Goal: Task Accomplishment & Management: Manage account settings

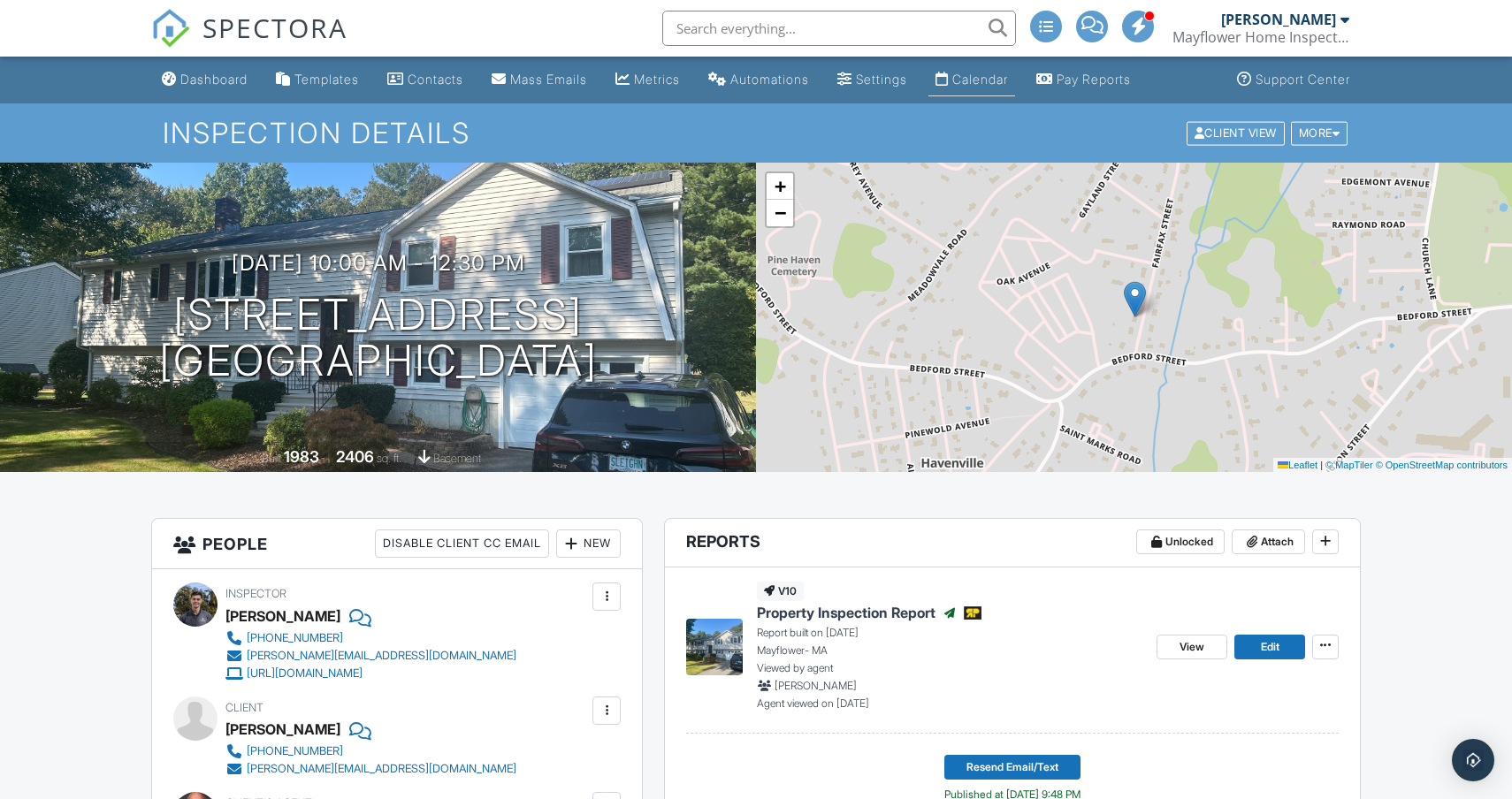
click at [995, 93] on link "Calendar" at bounding box center [972, 80] width 87 height 33
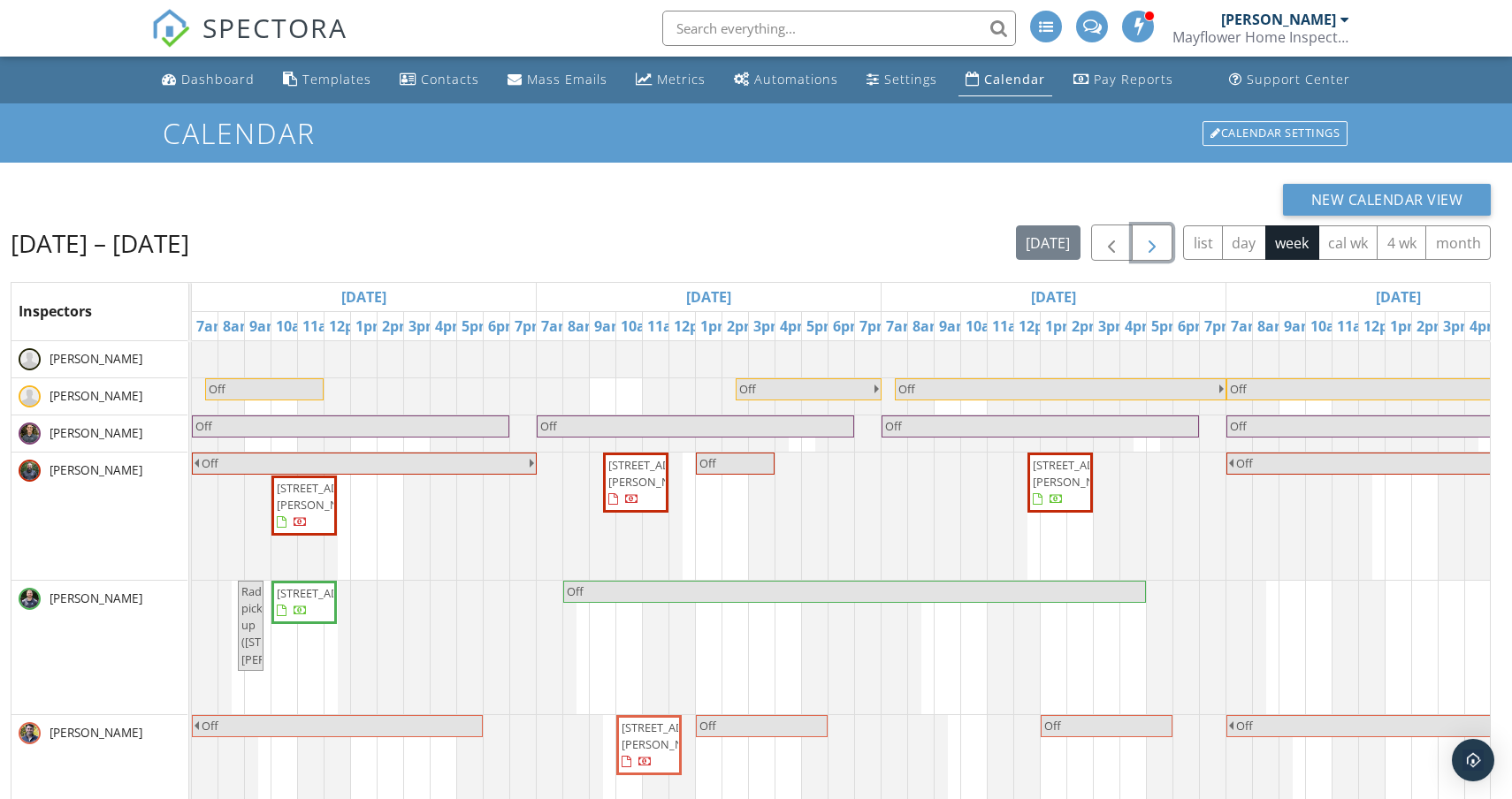
click at [1134, 246] on button "button" at bounding box center [1153, 243] width 41 height 36
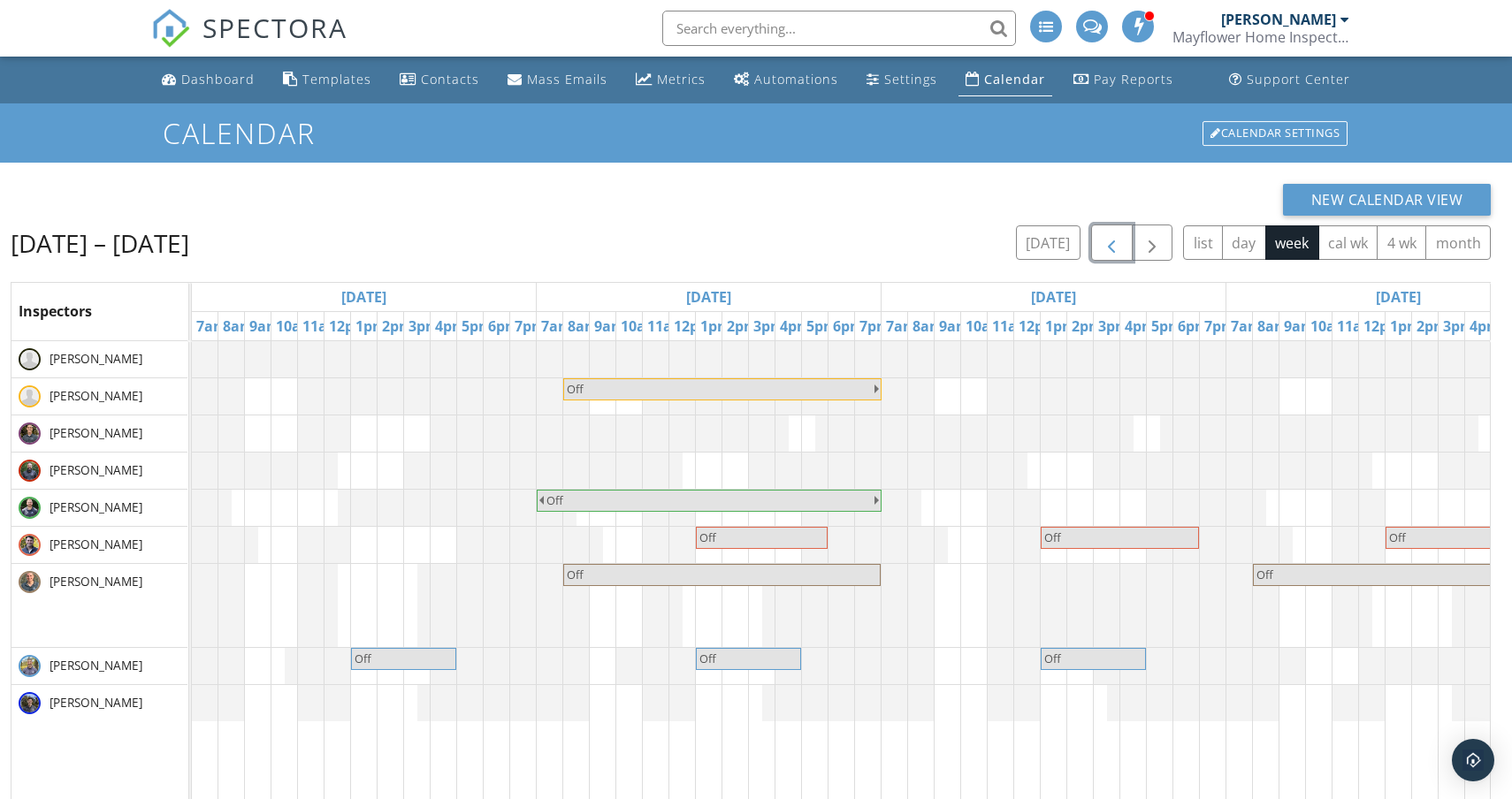
click at [1115, 242] on span "button" at bounding box center [1112, 244] width 22 height 22
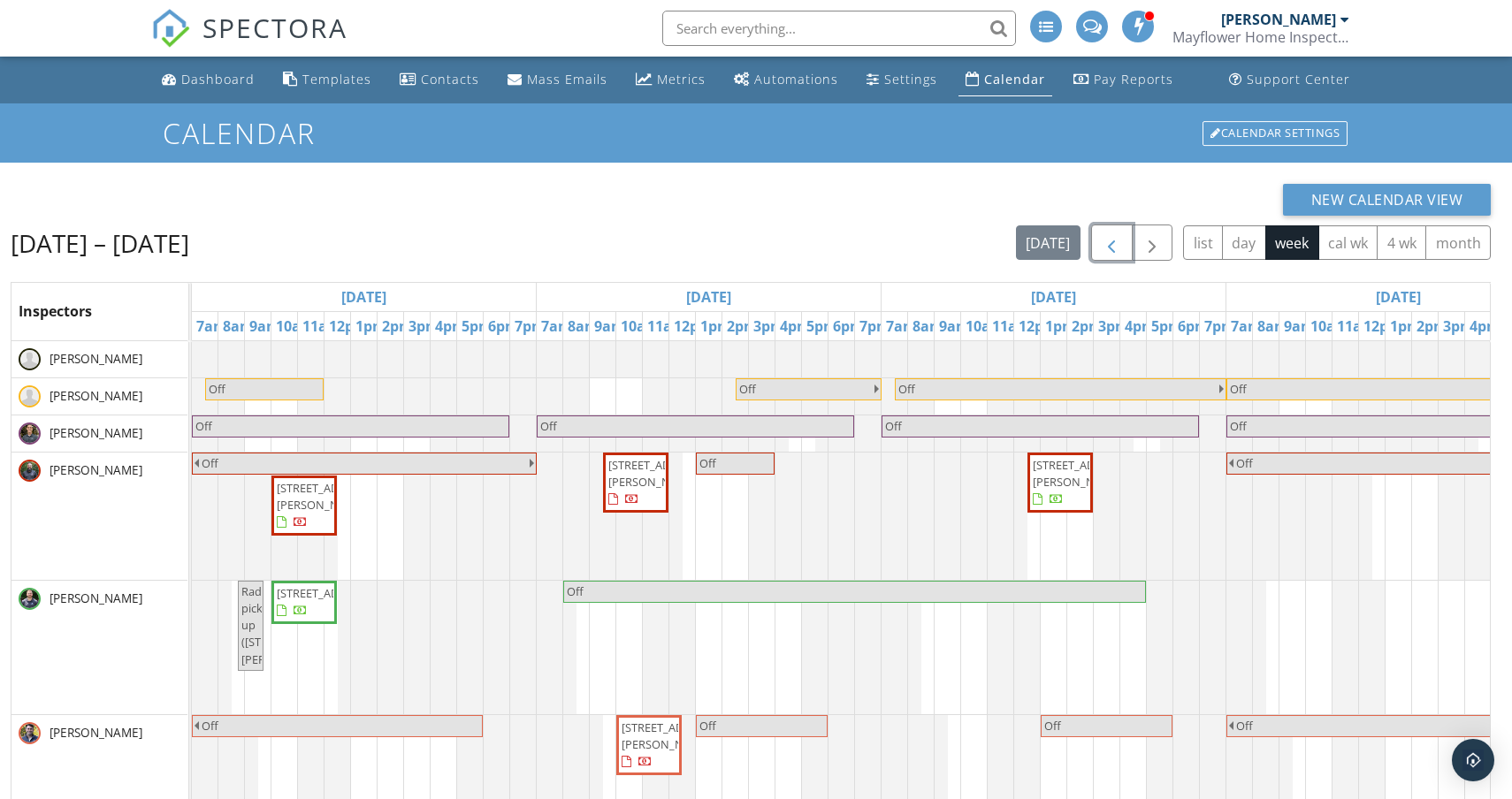
click at [1115, 242] on span "button" at bounding box center [1112, 244] width 22 height 22
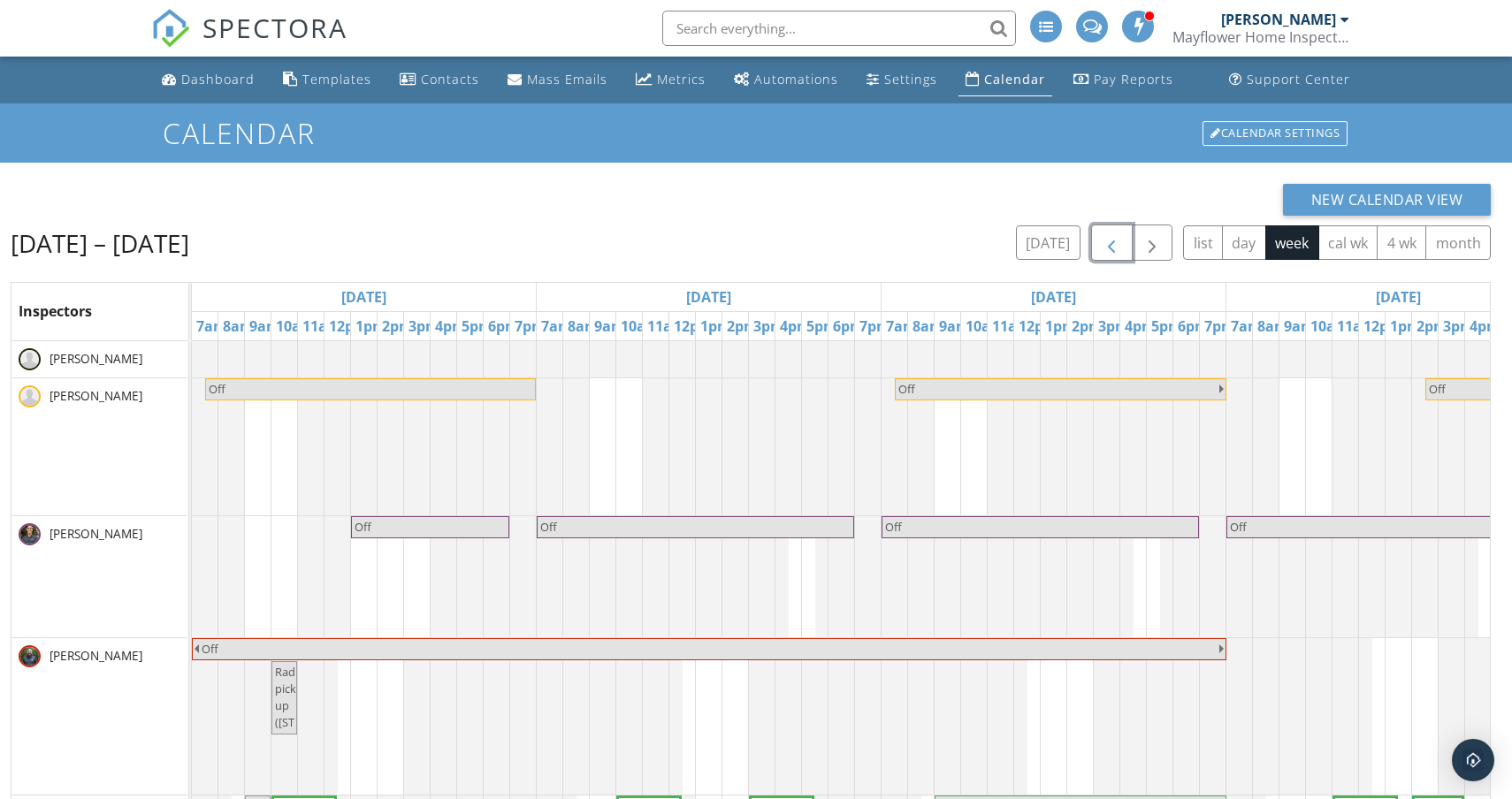
scroll to position [0, 1116]
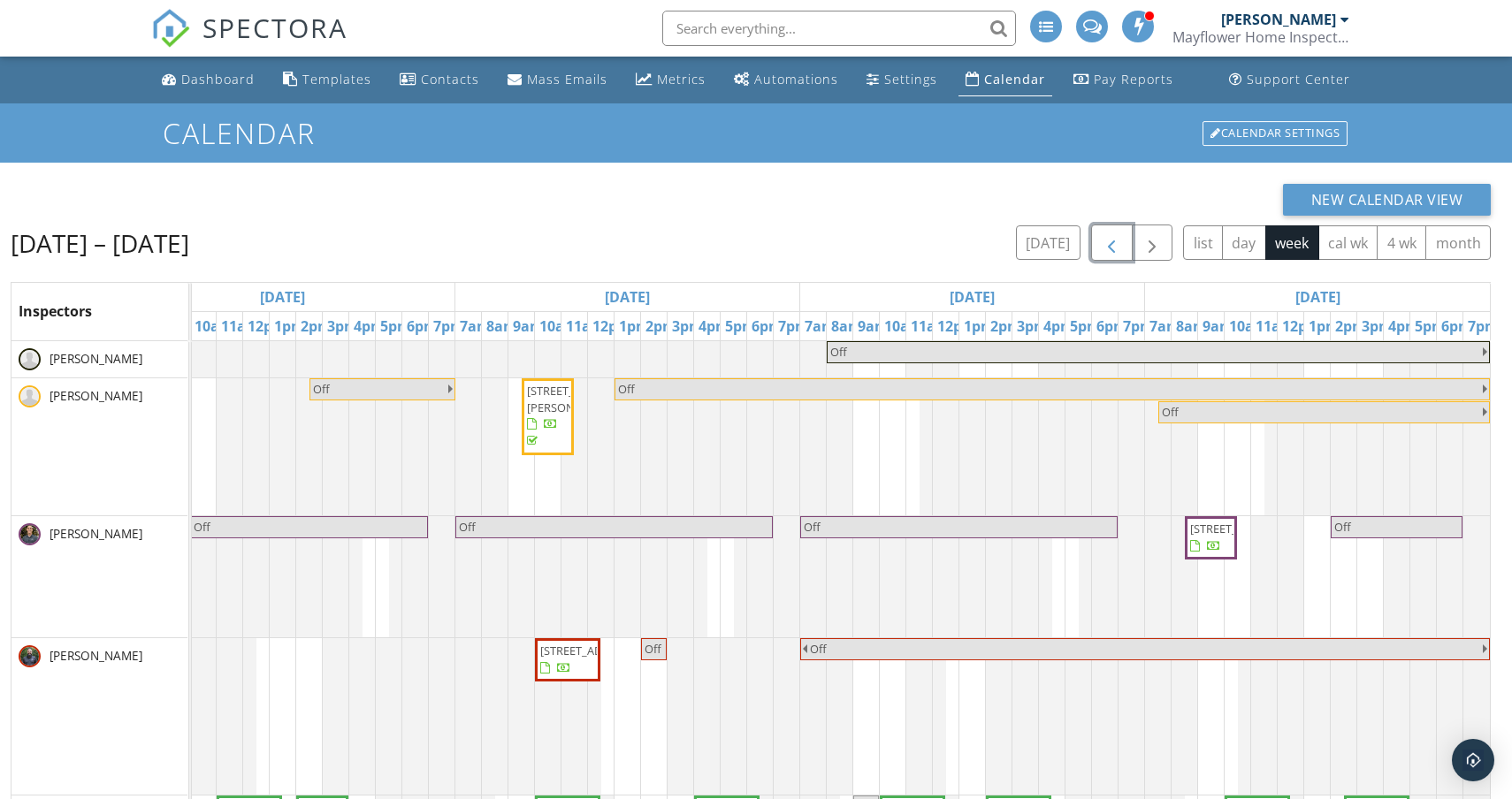
click at [1206, 555] on span "[STREET_ADDRESS]" at bounding box center [1211, 538] width 45 height 35
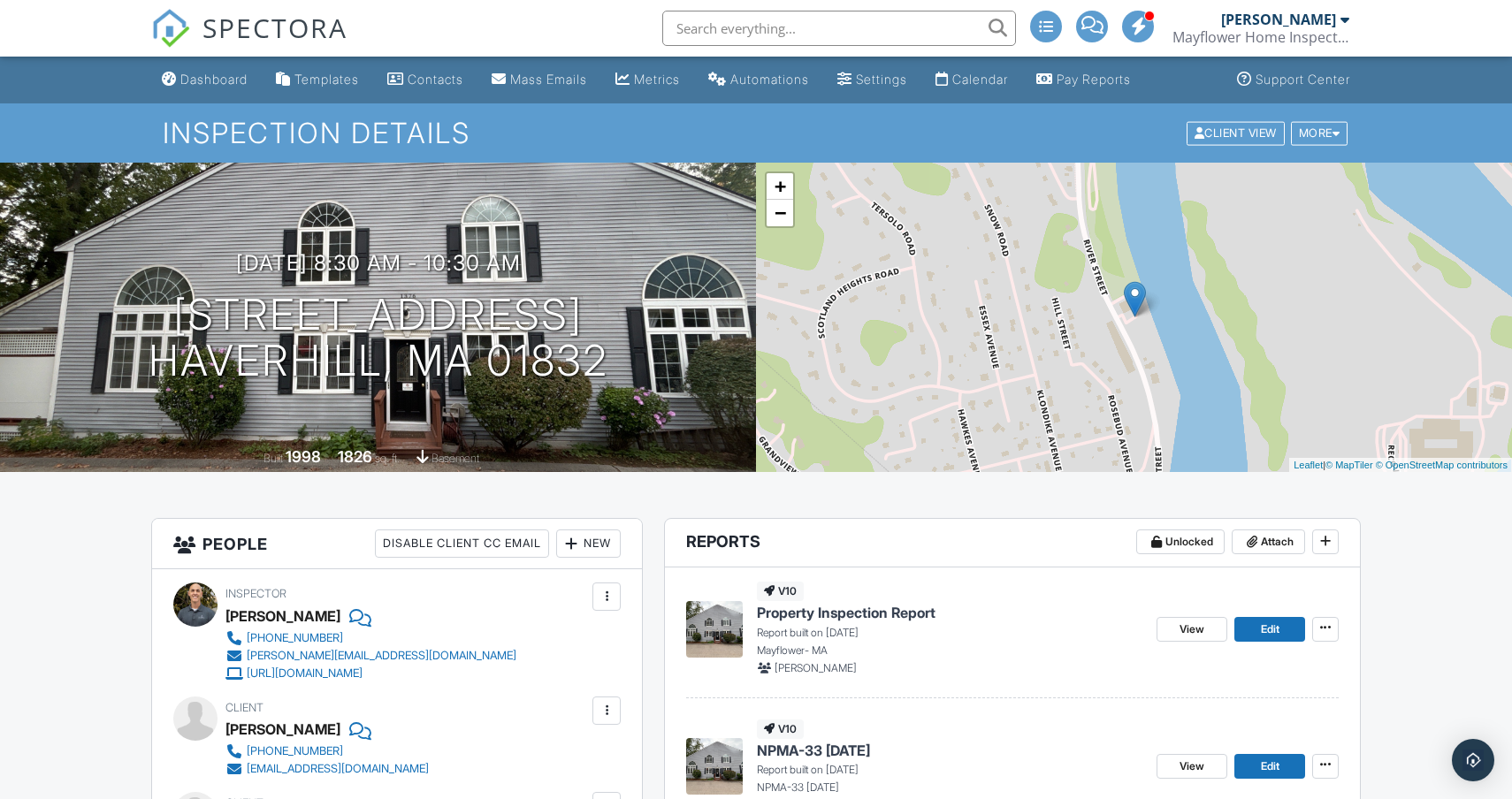
click at [872, 32] on input "text" at bounding box center [839, 29] width 353 height 36
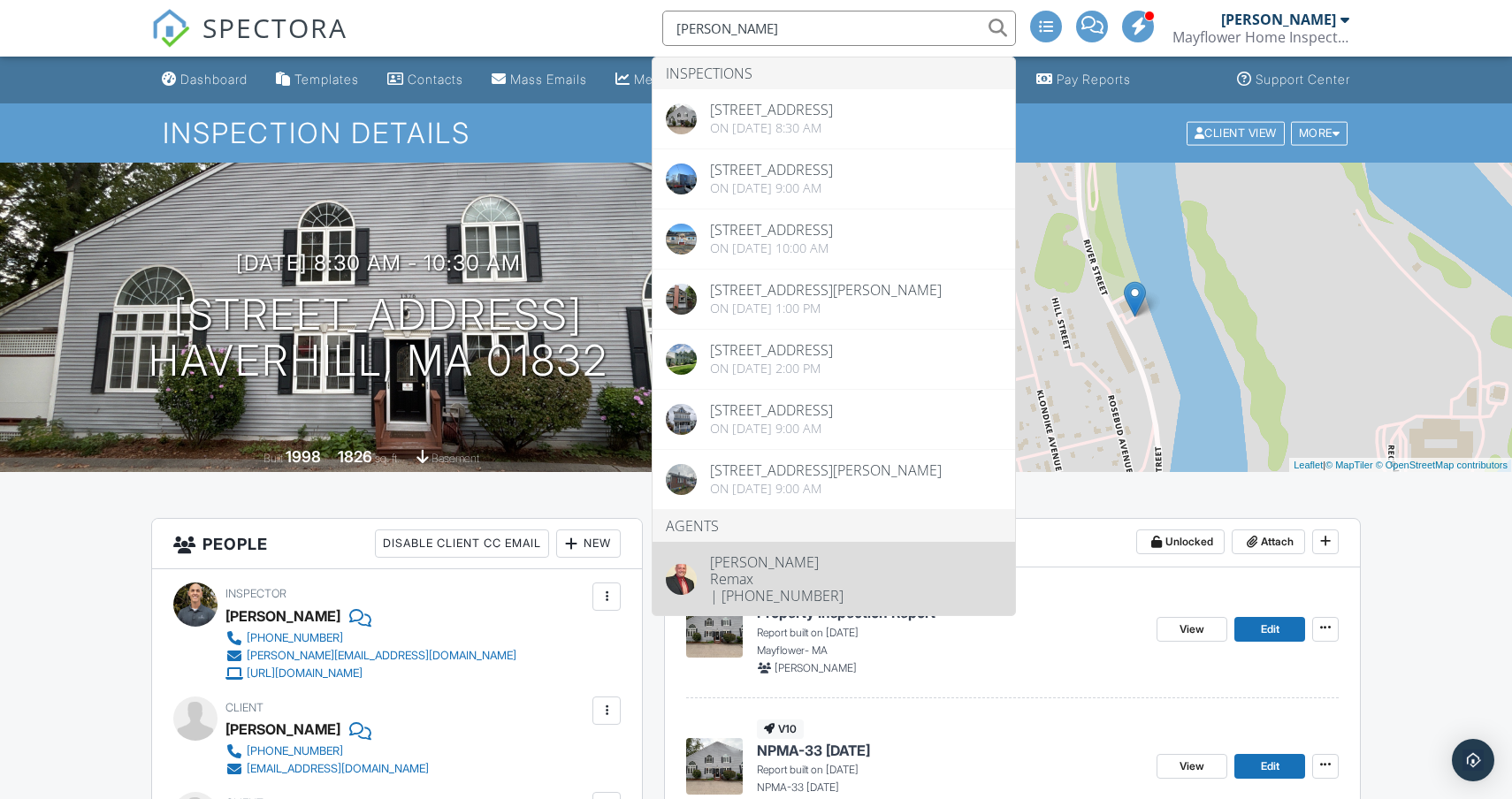
type input "foulds"
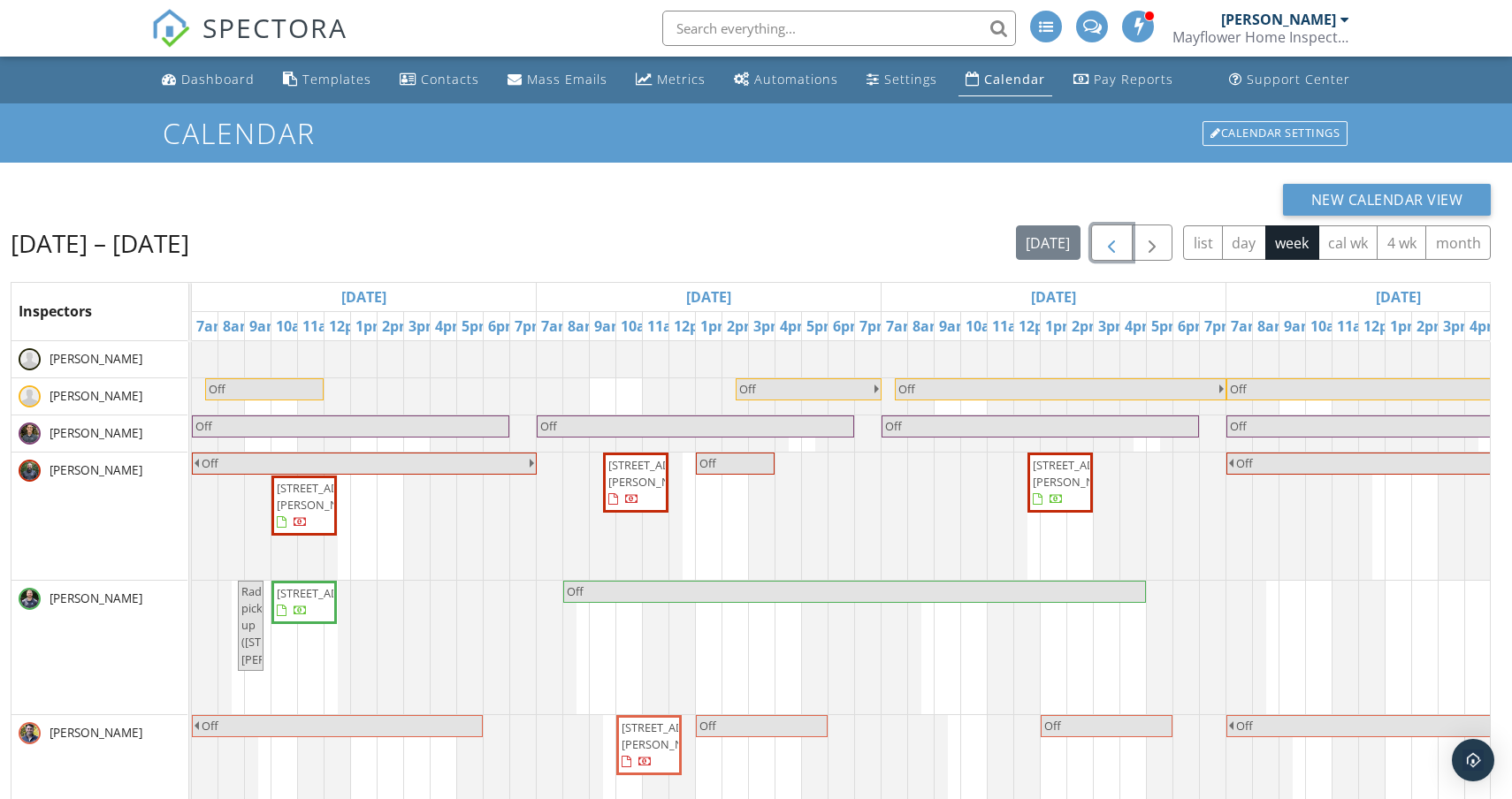
click at [1111, 244] on span "button" at bounding box center [1112, 244] width 22 height 22
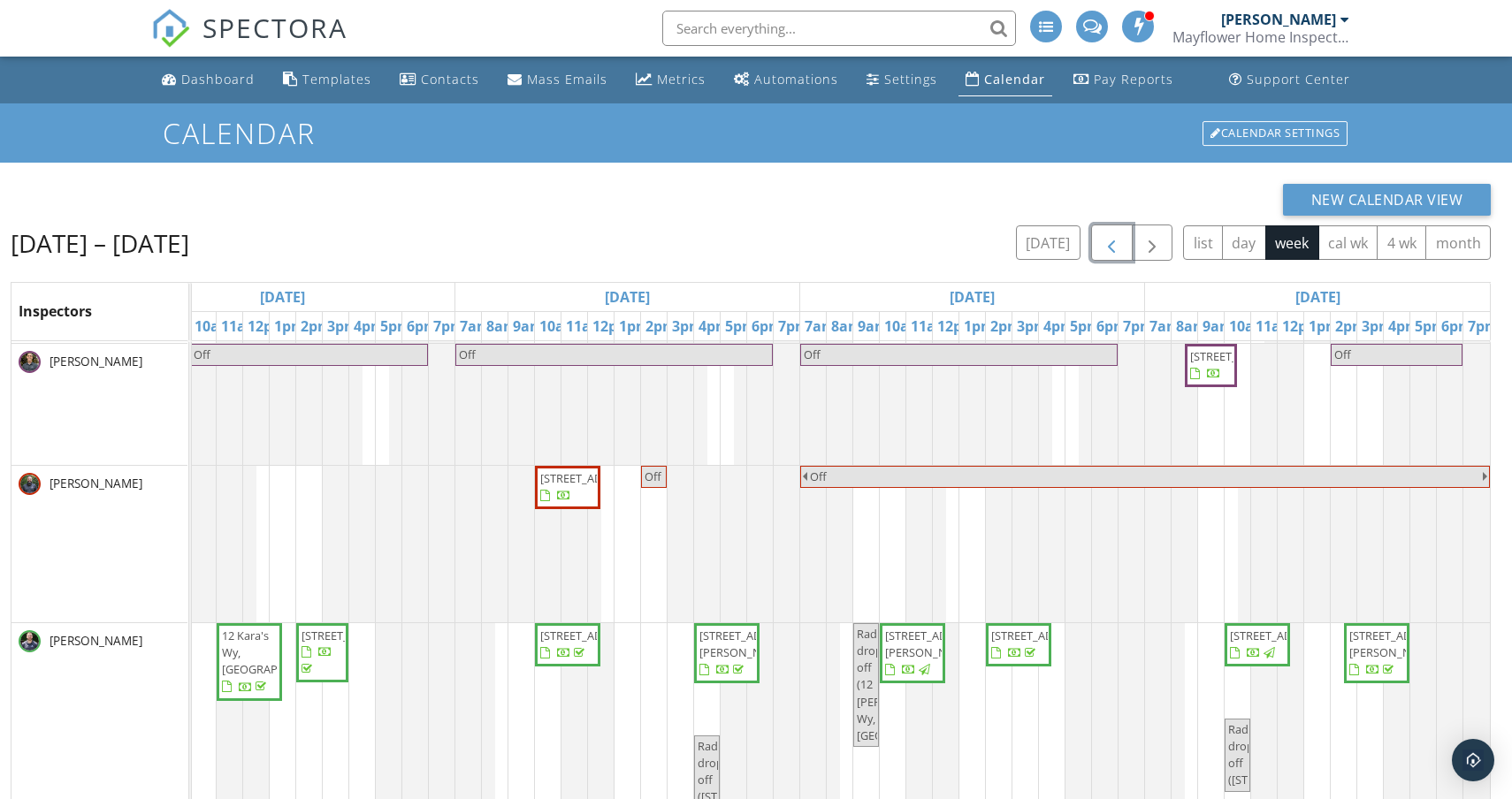
scroll to position [182, 0]
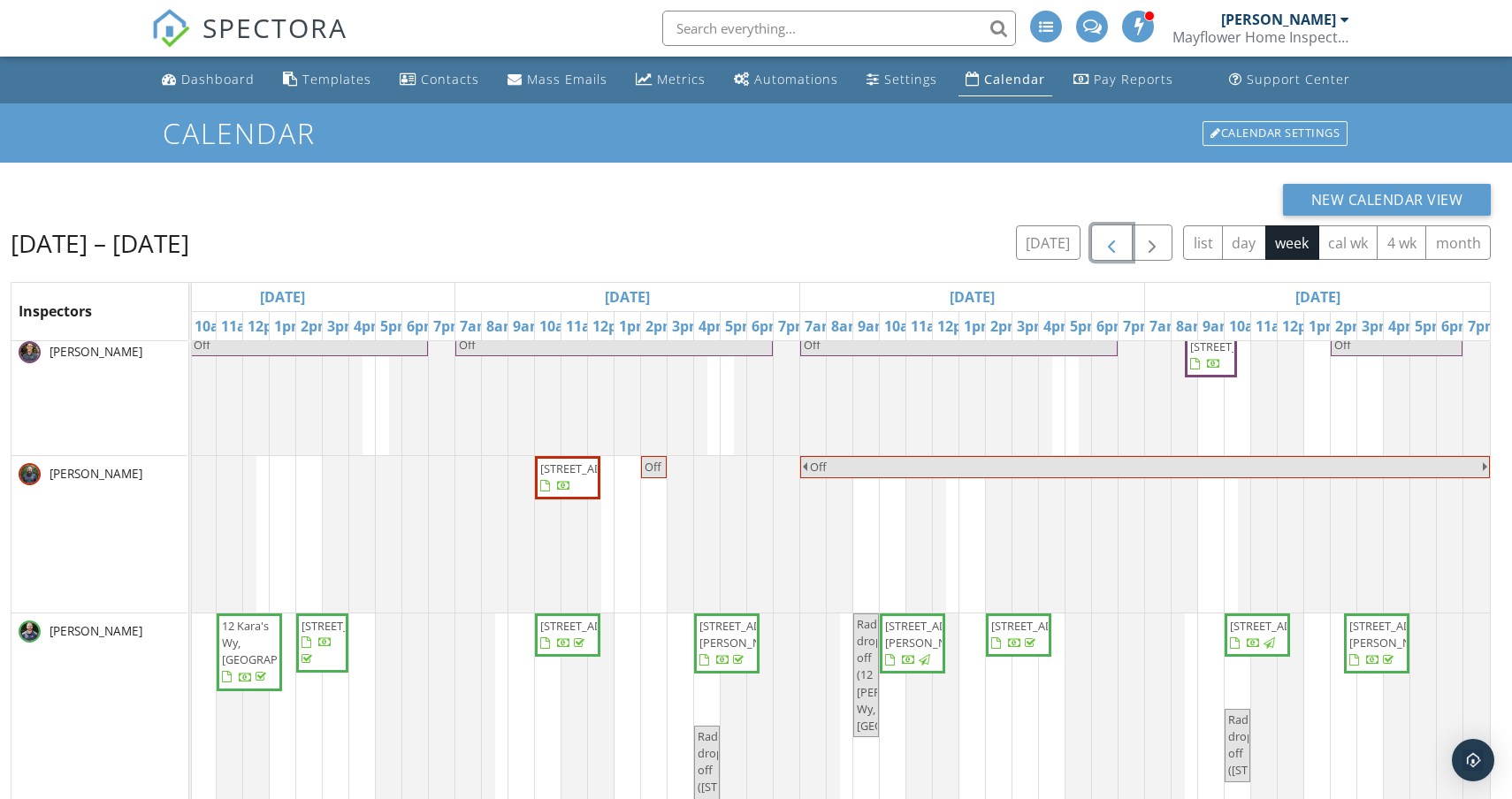
click at [589, 495] on span "77 Pembroke St, Kingston 02364" at bounding box center [567, 477] width 58 height 35
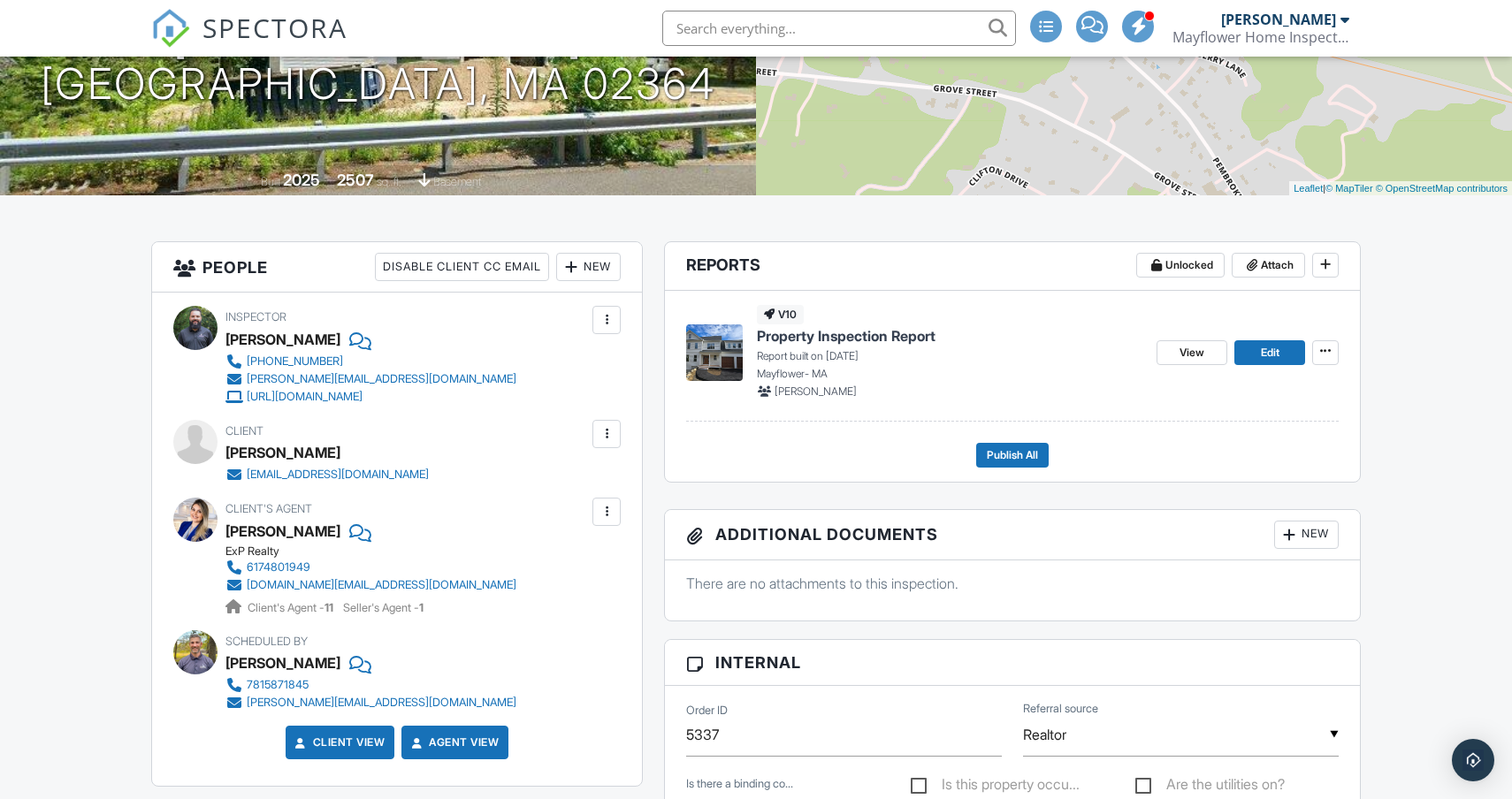
scroll to position [275, 0]
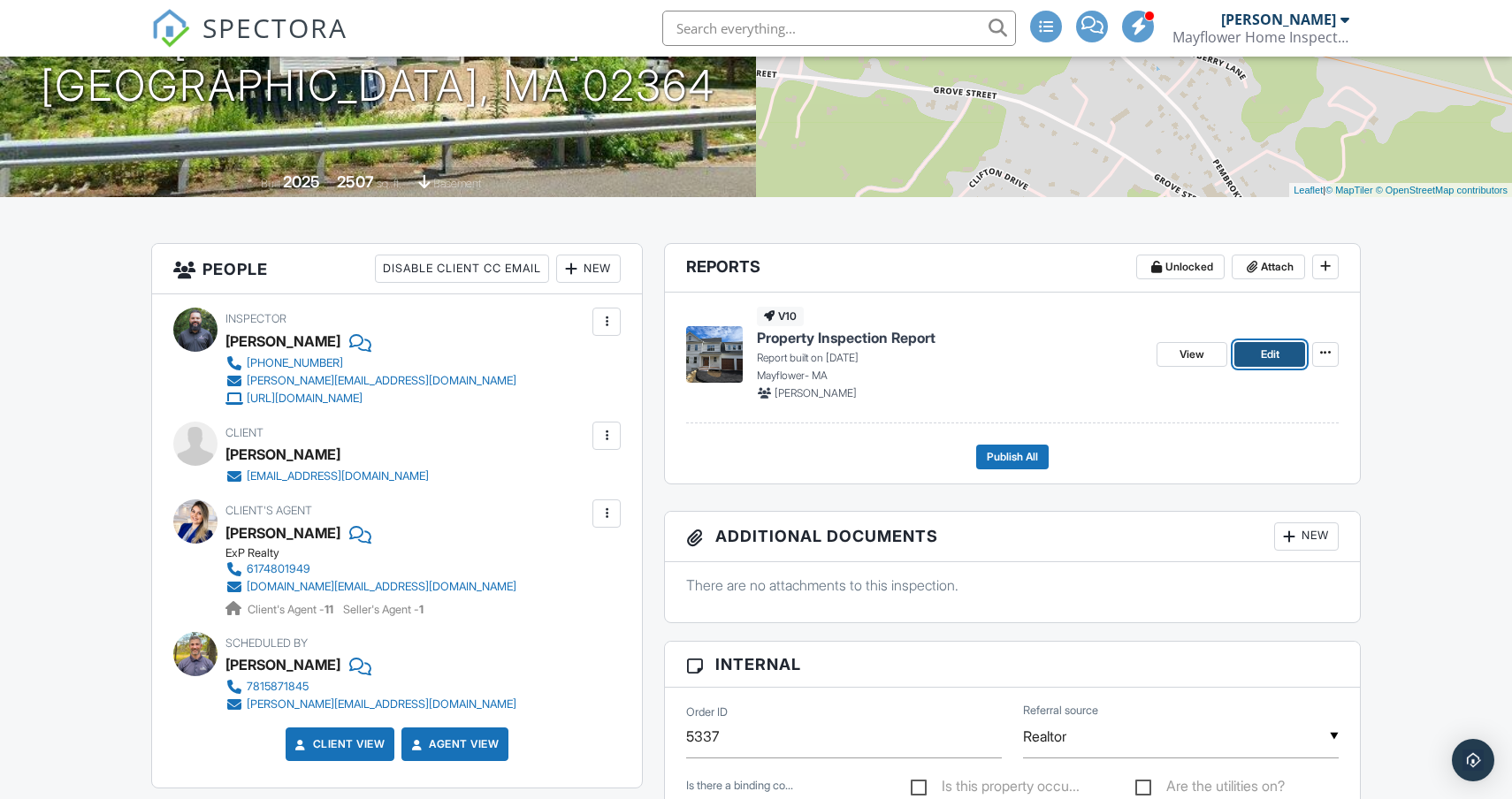
click at [1257, 362] on link "Edit" at bounding box center [1270, 354] width 71 height 25
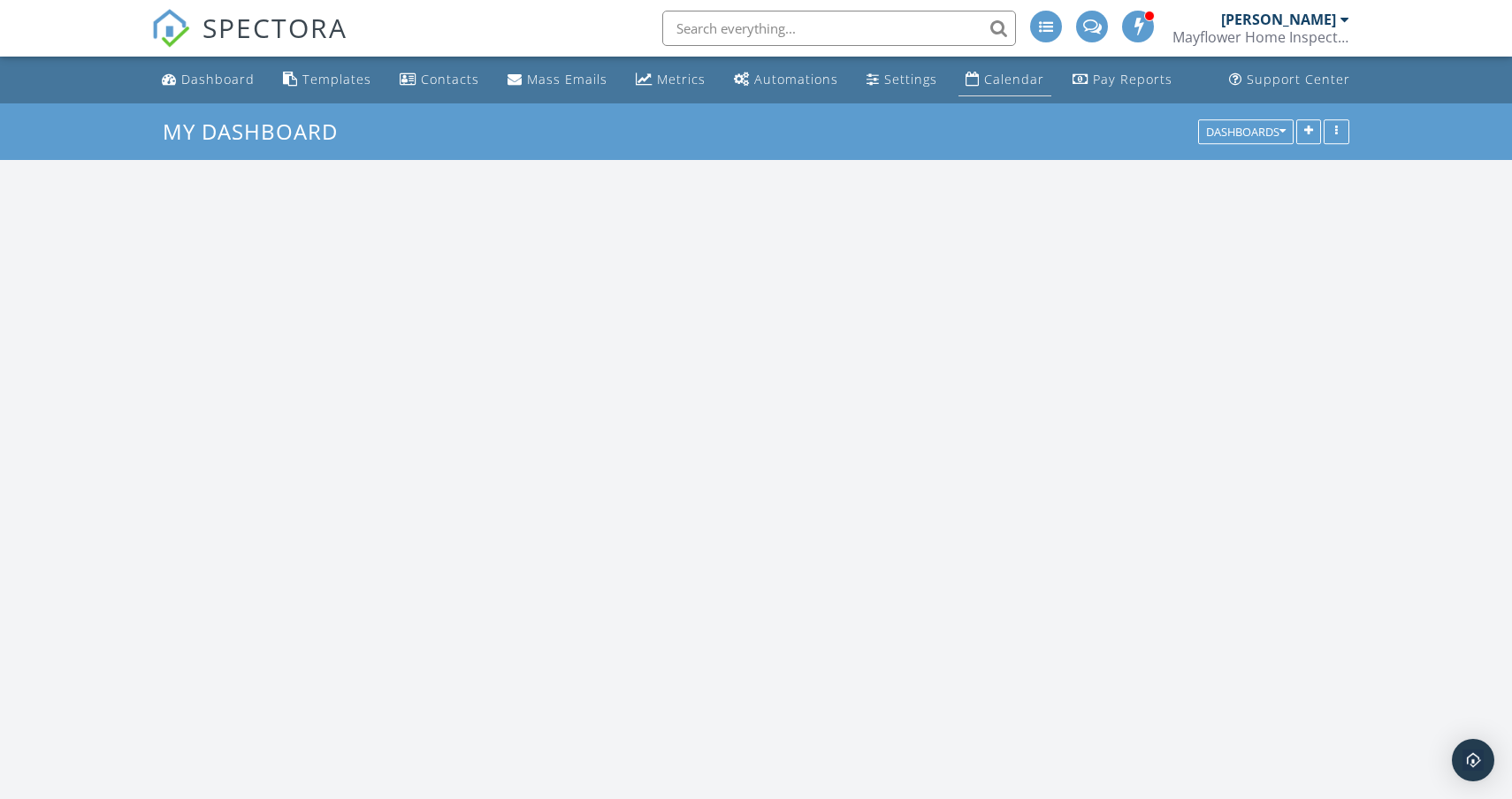
scroll to position [1699, 1513]
click at [1001, 73] on div "Calendar" at bounding box center [1014, 79] width 60 height 17
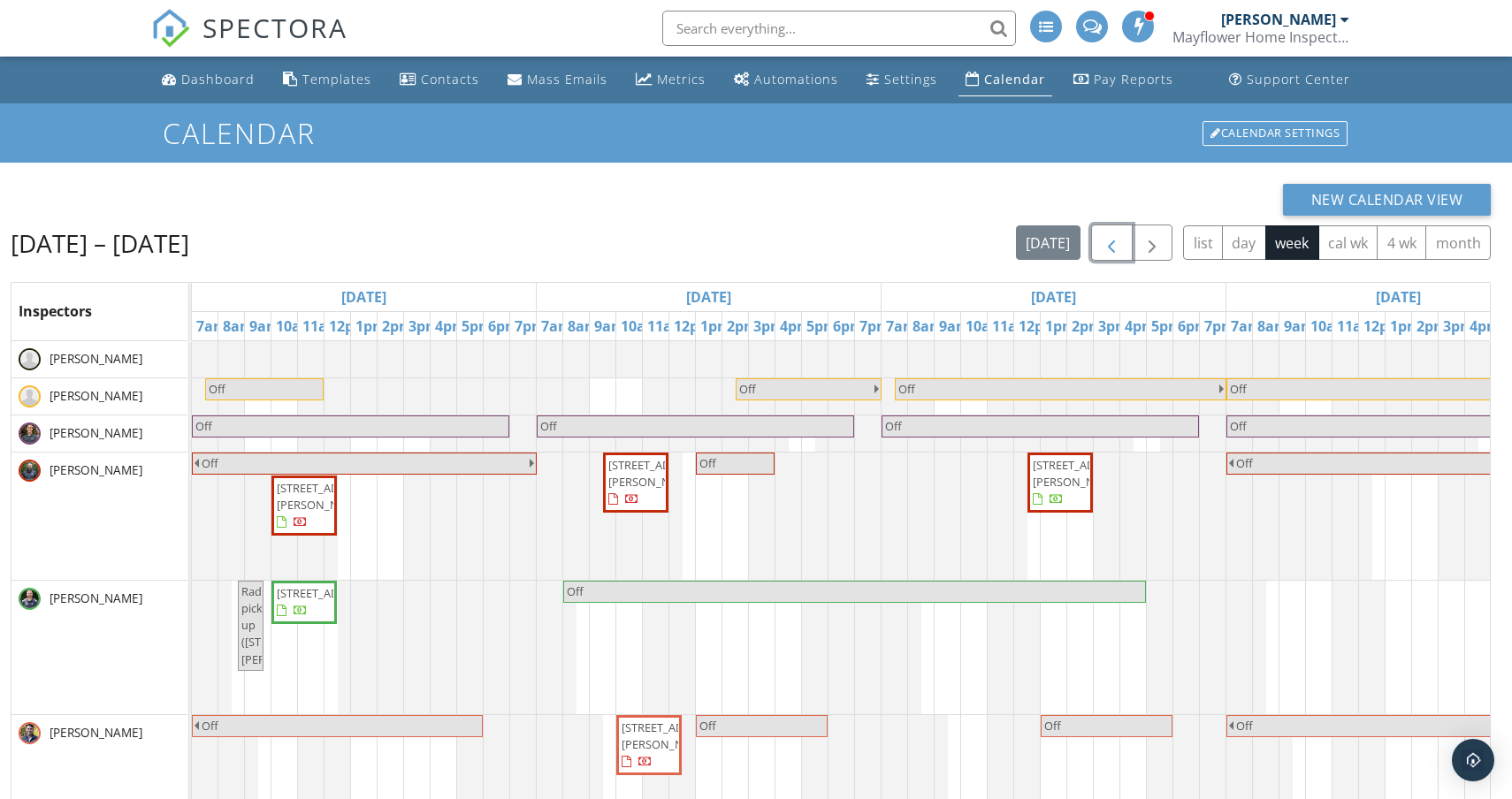
click at [1109, 242] on span "button" at bounding box center [1112, 244] width 22 height 22
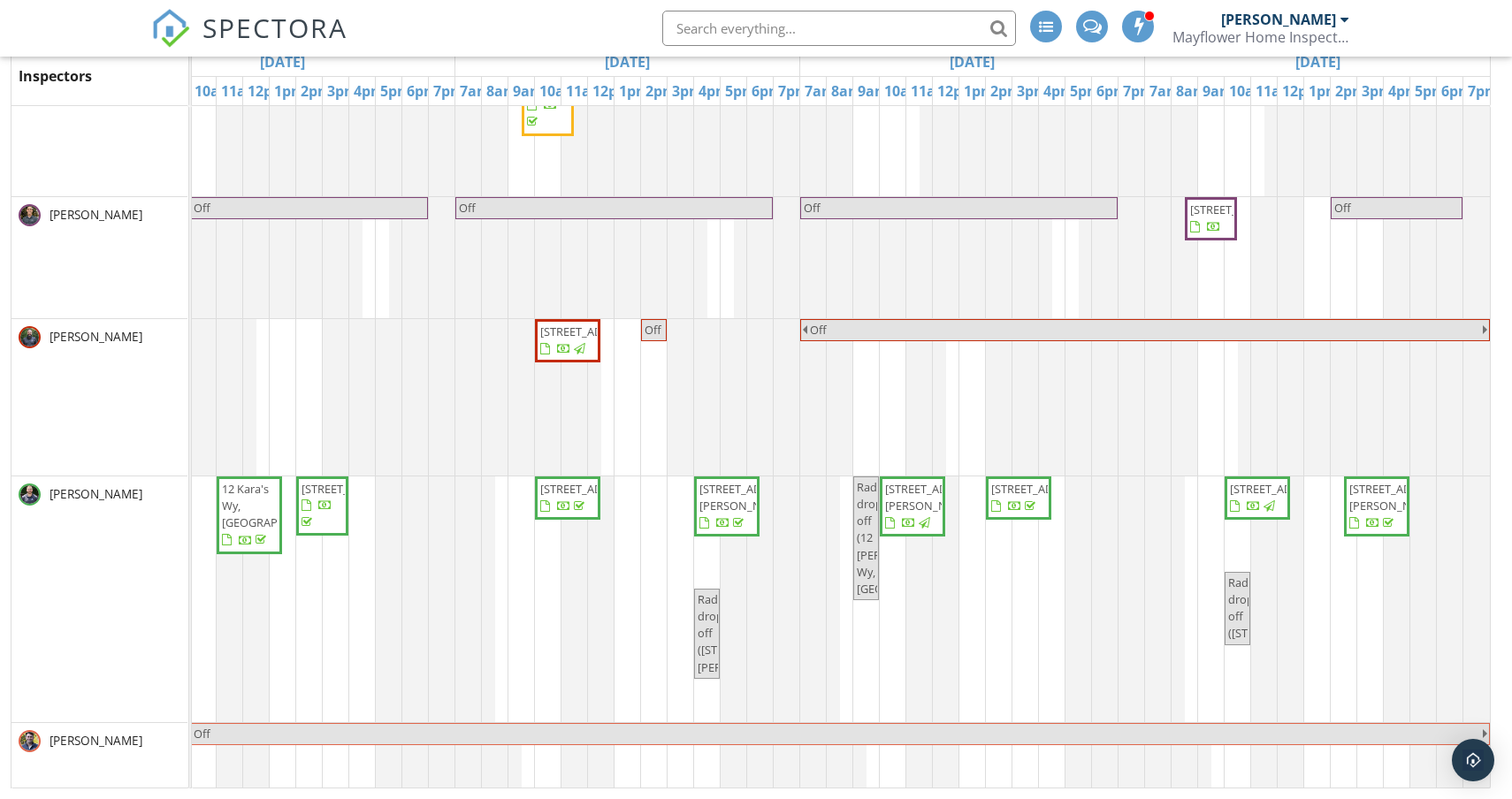
click at [1197, 217] on span "1376 River St 1, Haverhill 01832" at bounding box center [1240, 209] width 99 height 16
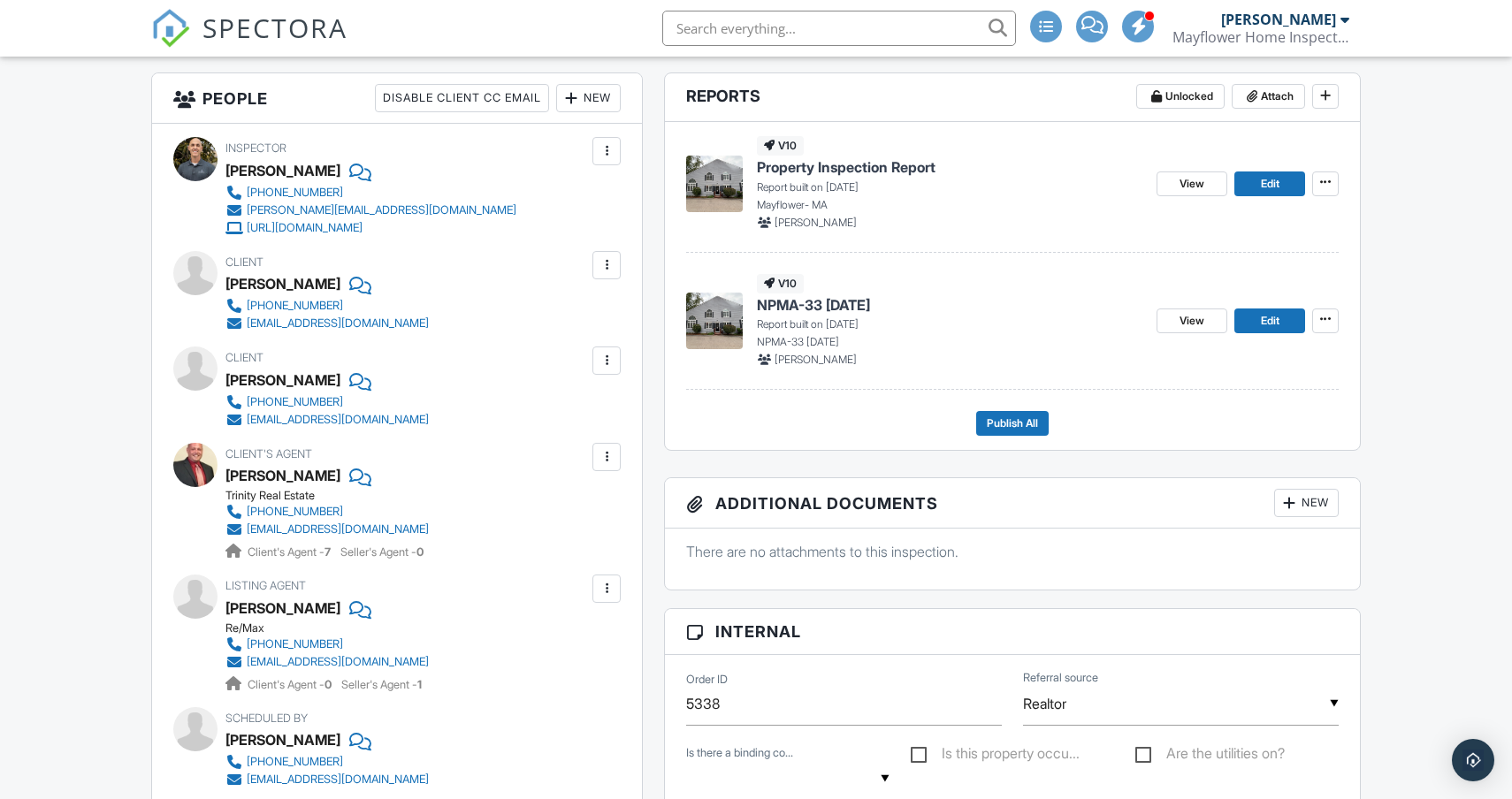
scroll to position [447, 0]
click at [1261, 186] on span "Edit" at bounding box center [1270, 183] width 19 height 18
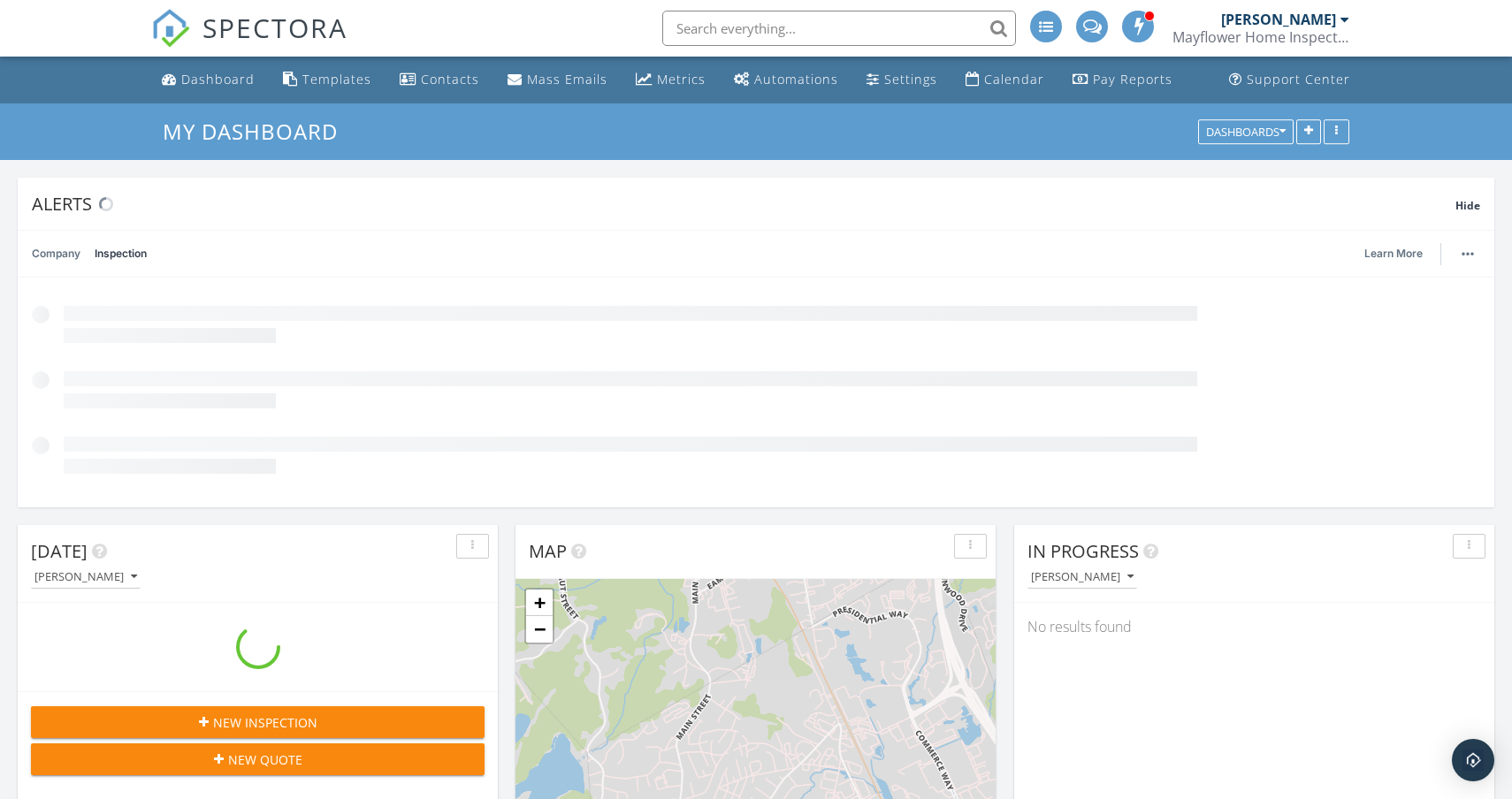
scroll to position [1699, 1513]
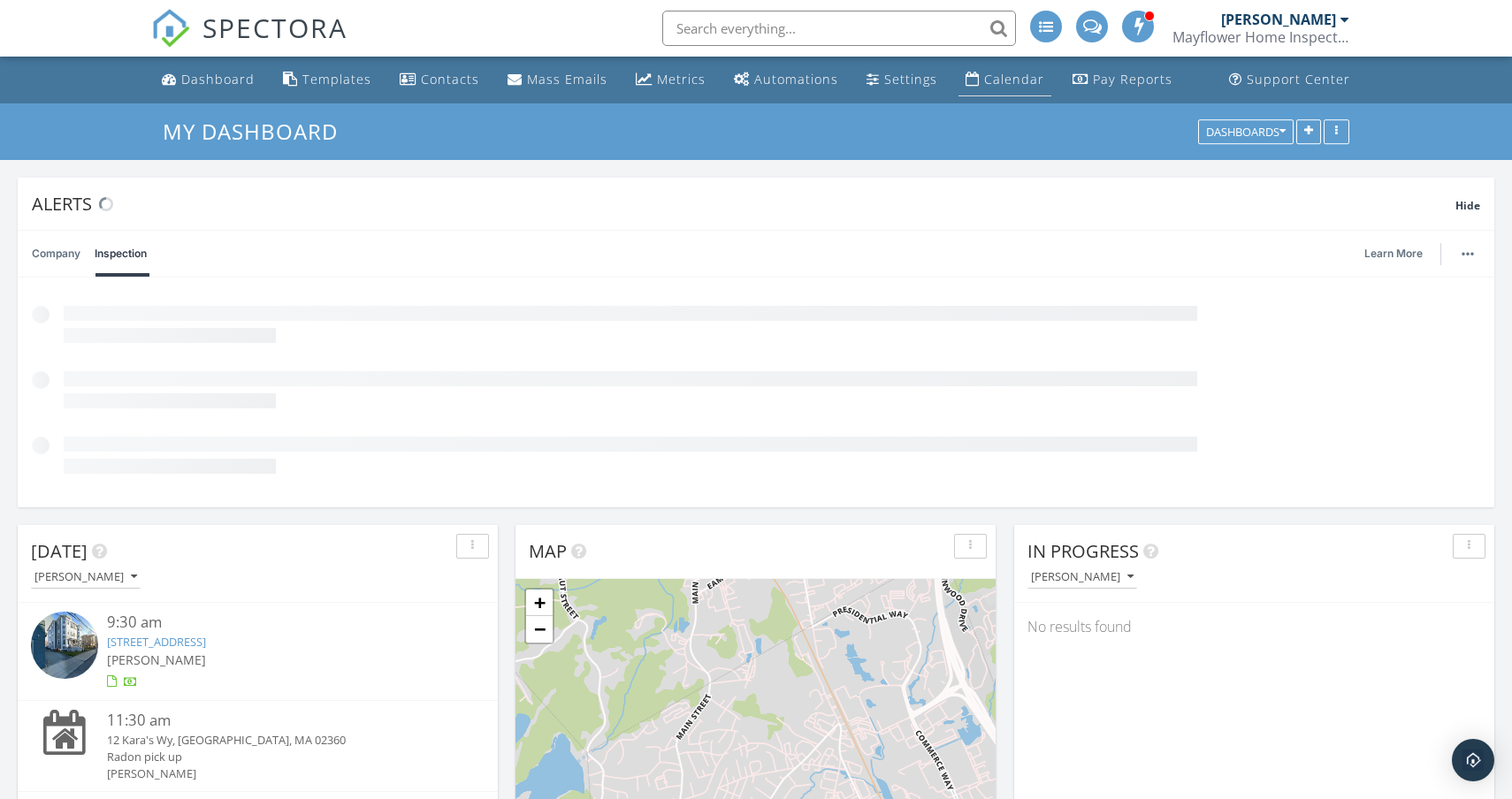
click at [1010, 79] on div "Calendar" at bounding box center [1014, 79] width 60 height 17
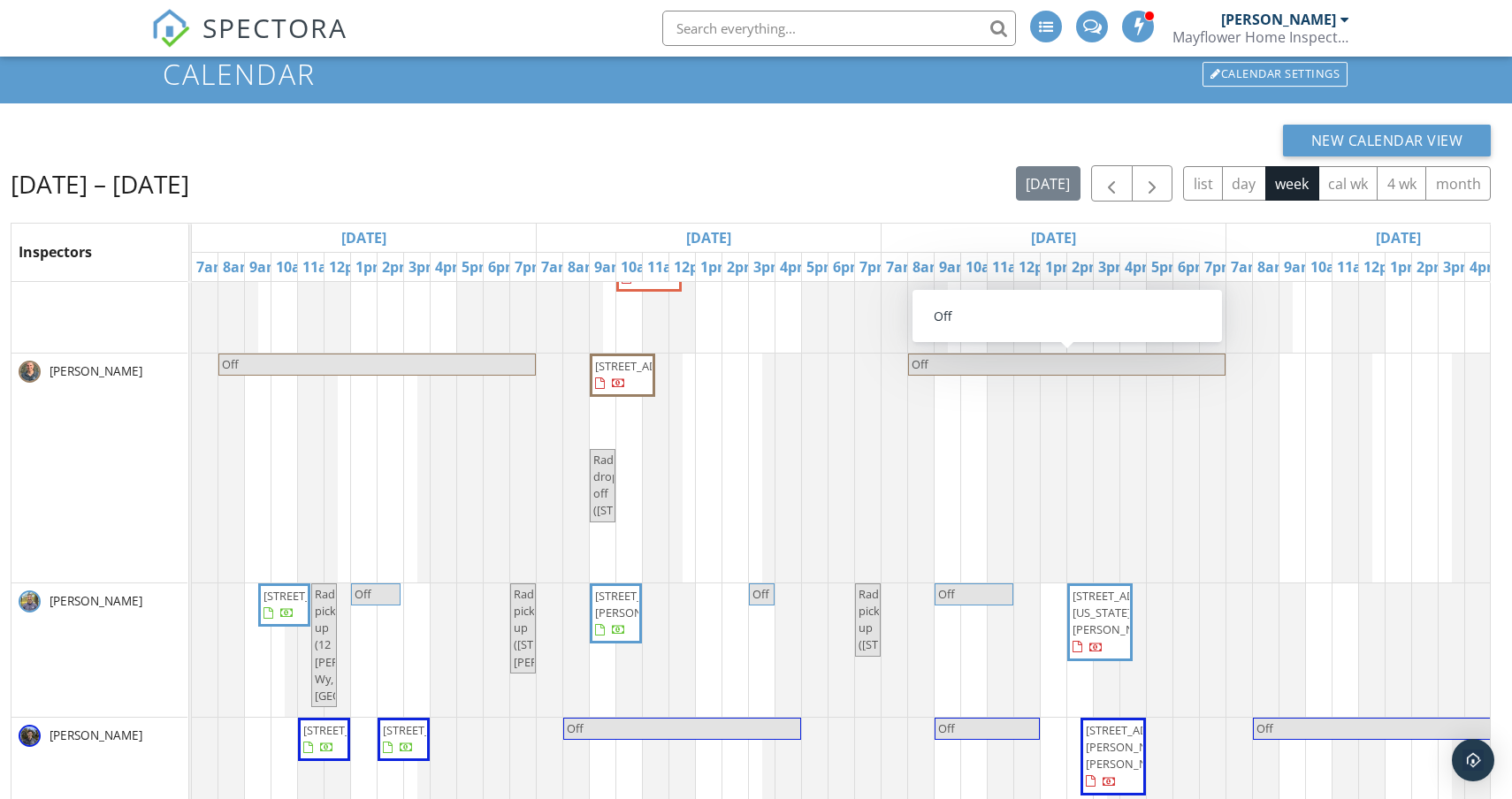
scroll to position [133, 0]
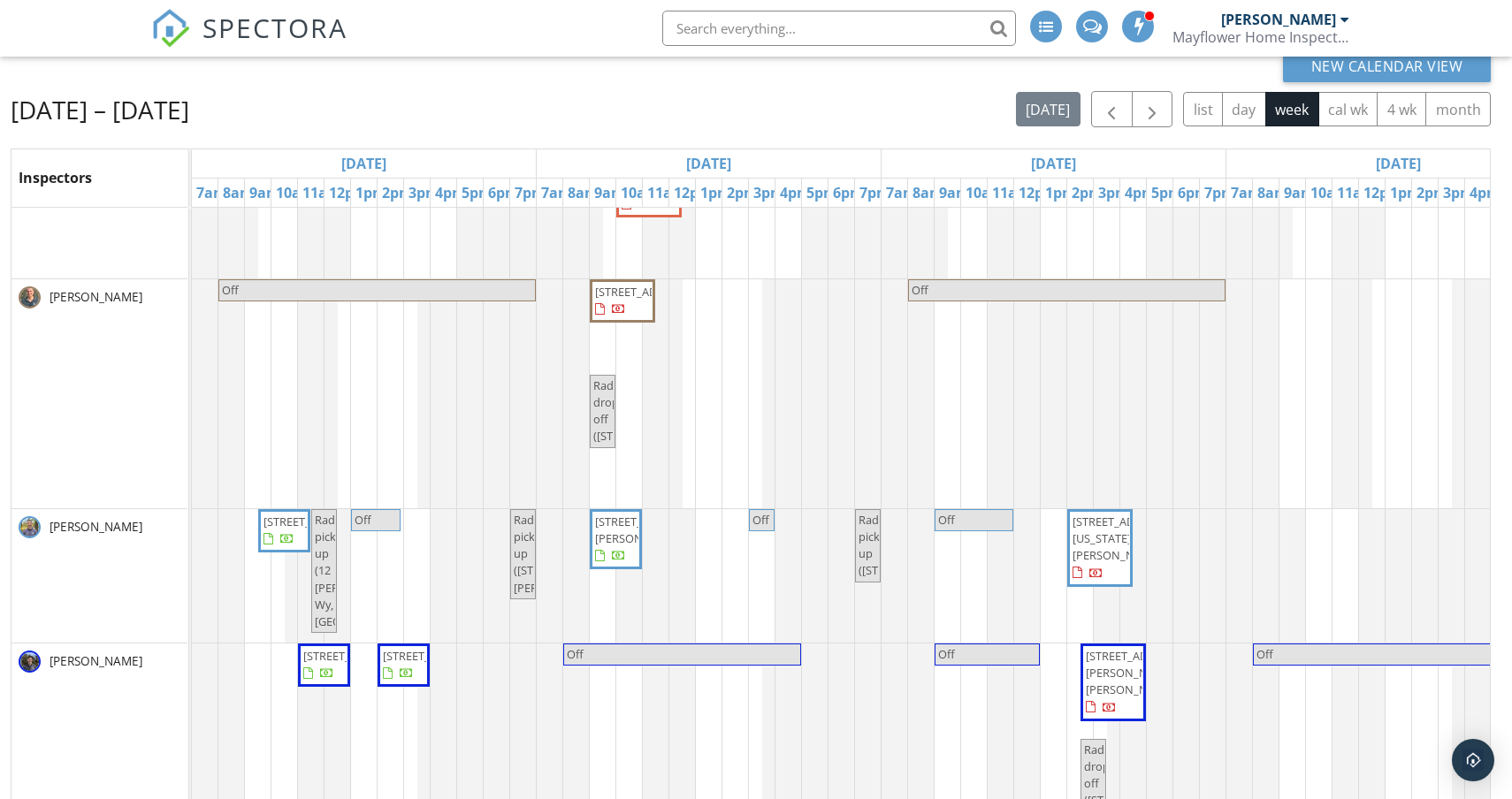
click at [1106, 583] on span "112 Washington Park, Newton 02460" at bounding box center [1099, 548] width 58 height 69
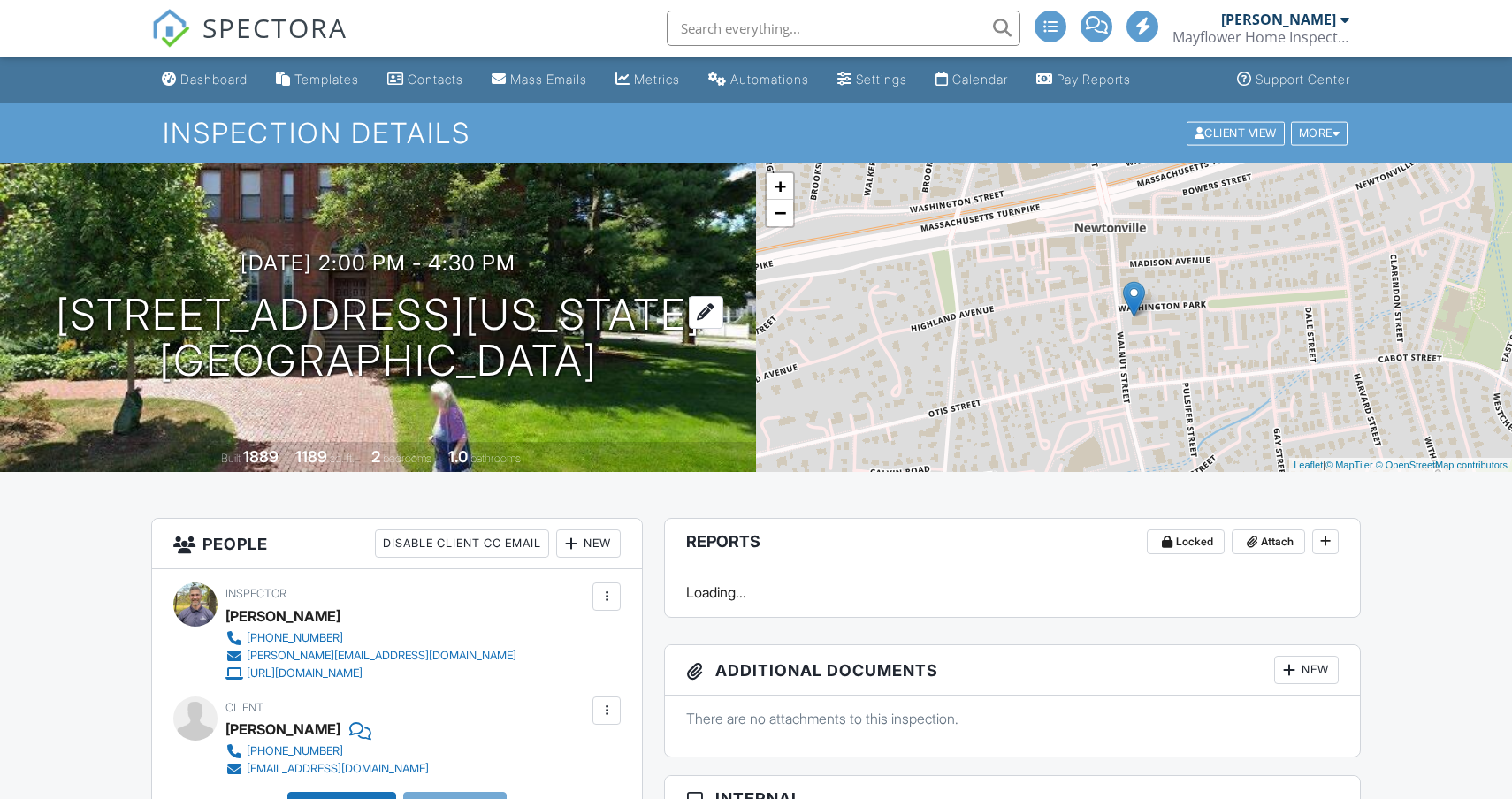
click at [560, 320] on h1 "112 Washington Park Newton, MA 02460" at bounding box center [378, 338] width 645 height 94
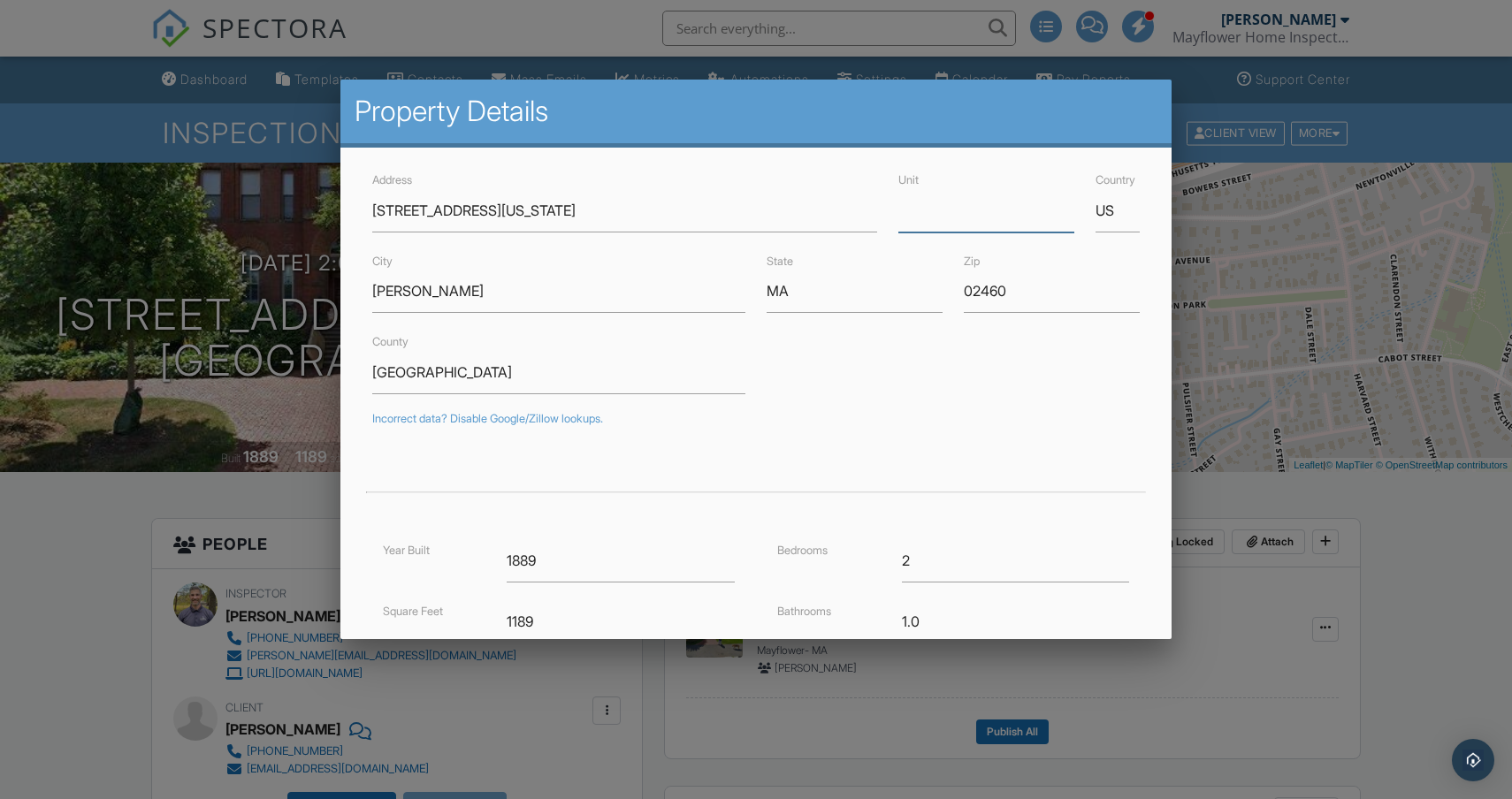
click at [1006, 221] on input "Unit" at bounding box center [987, 211] width 176 height 43
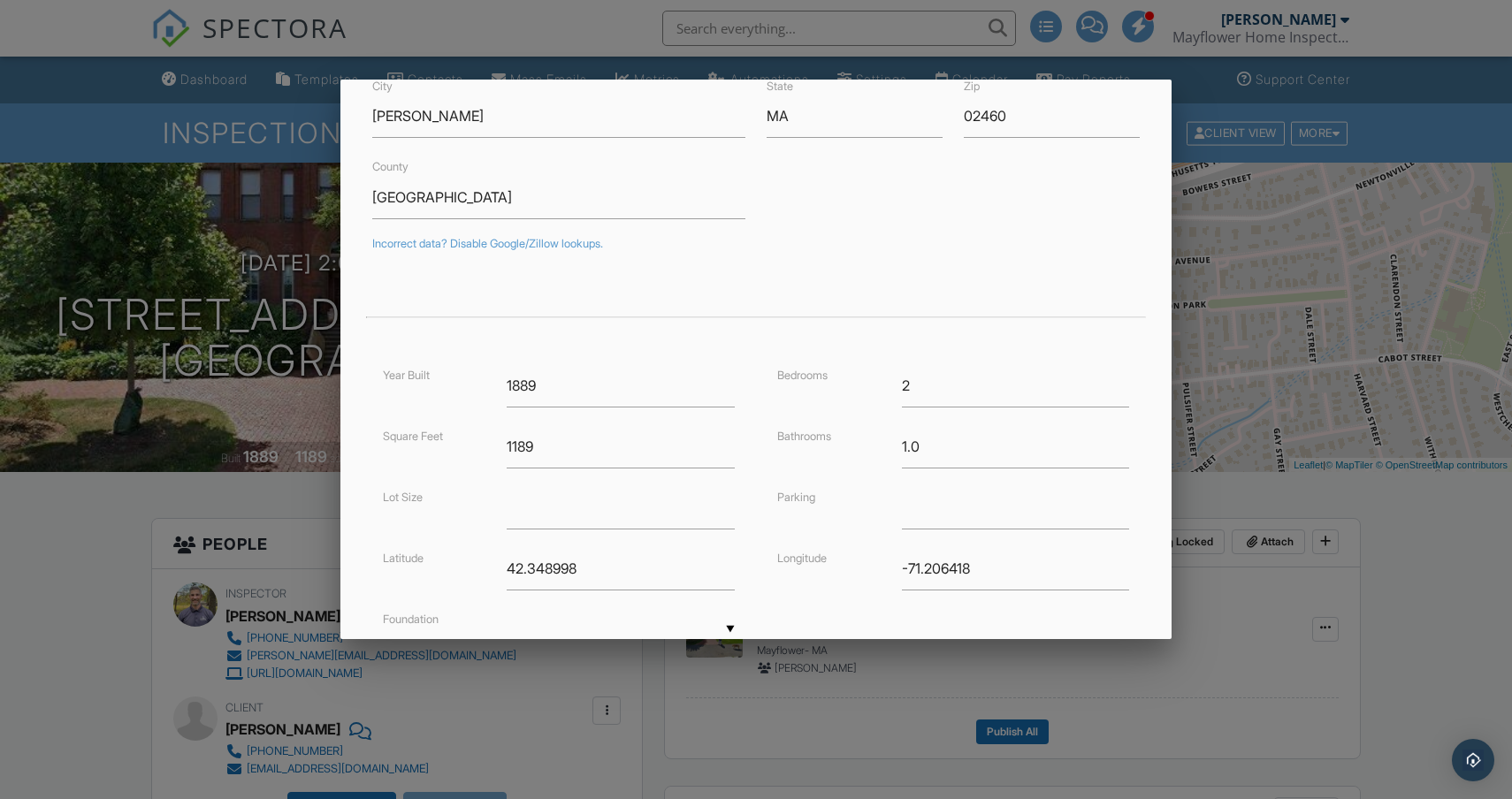
scroll to position [324, 0]
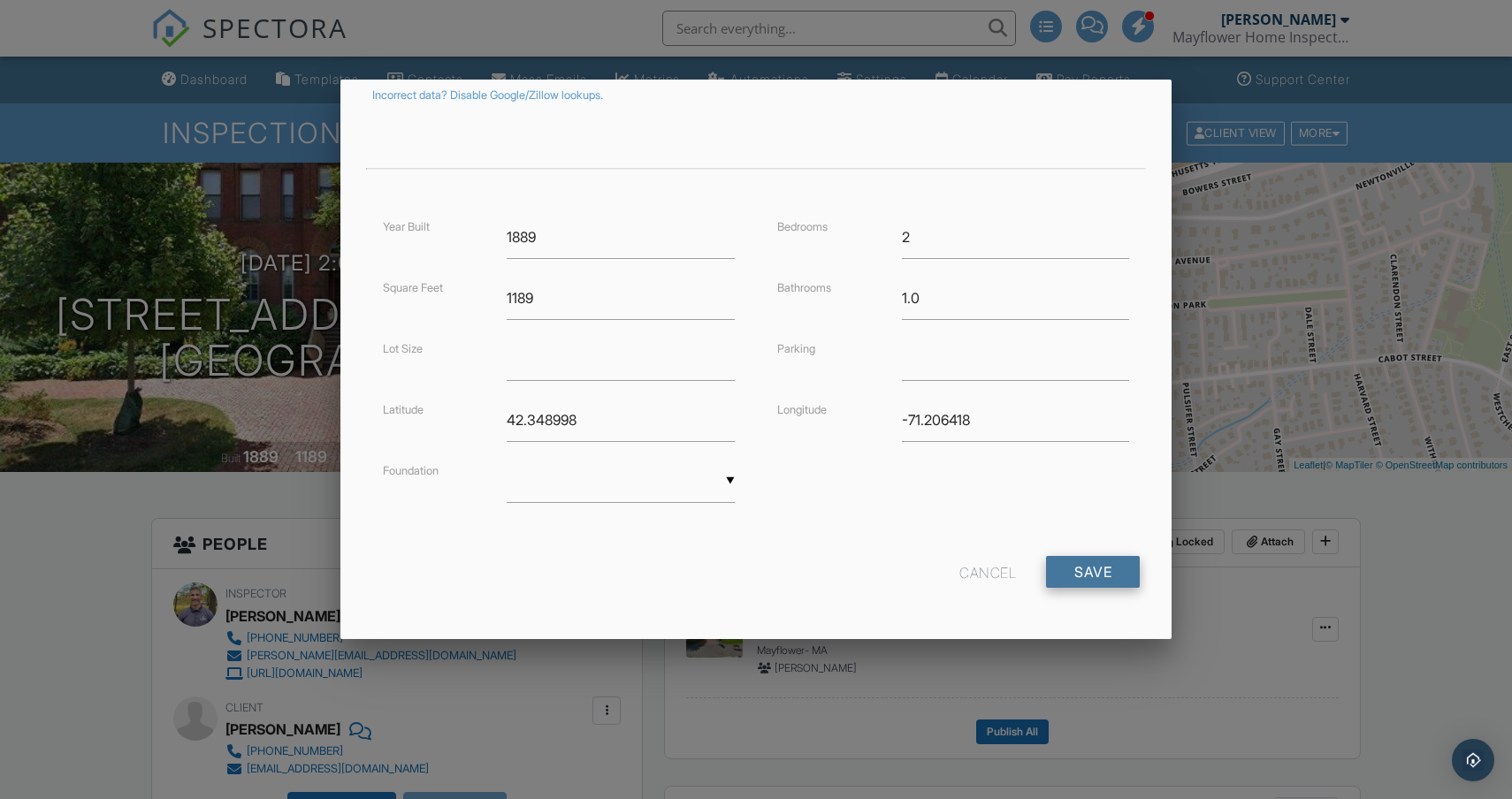
type input "1"
click at [1092, 569] on input "Save" at bounding box center [1093, 572] width 94 height 32
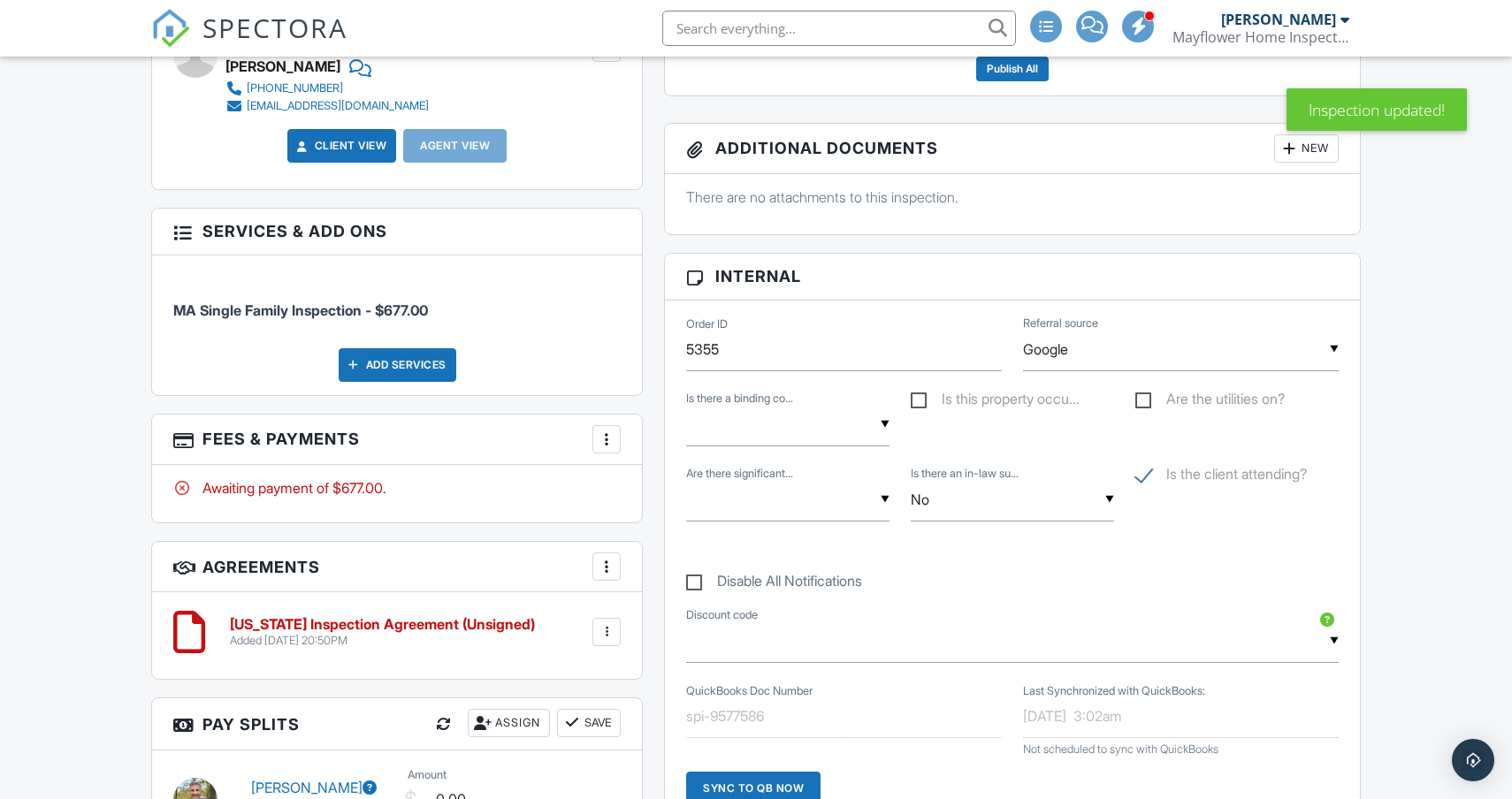
scroll to position [1050, 0]
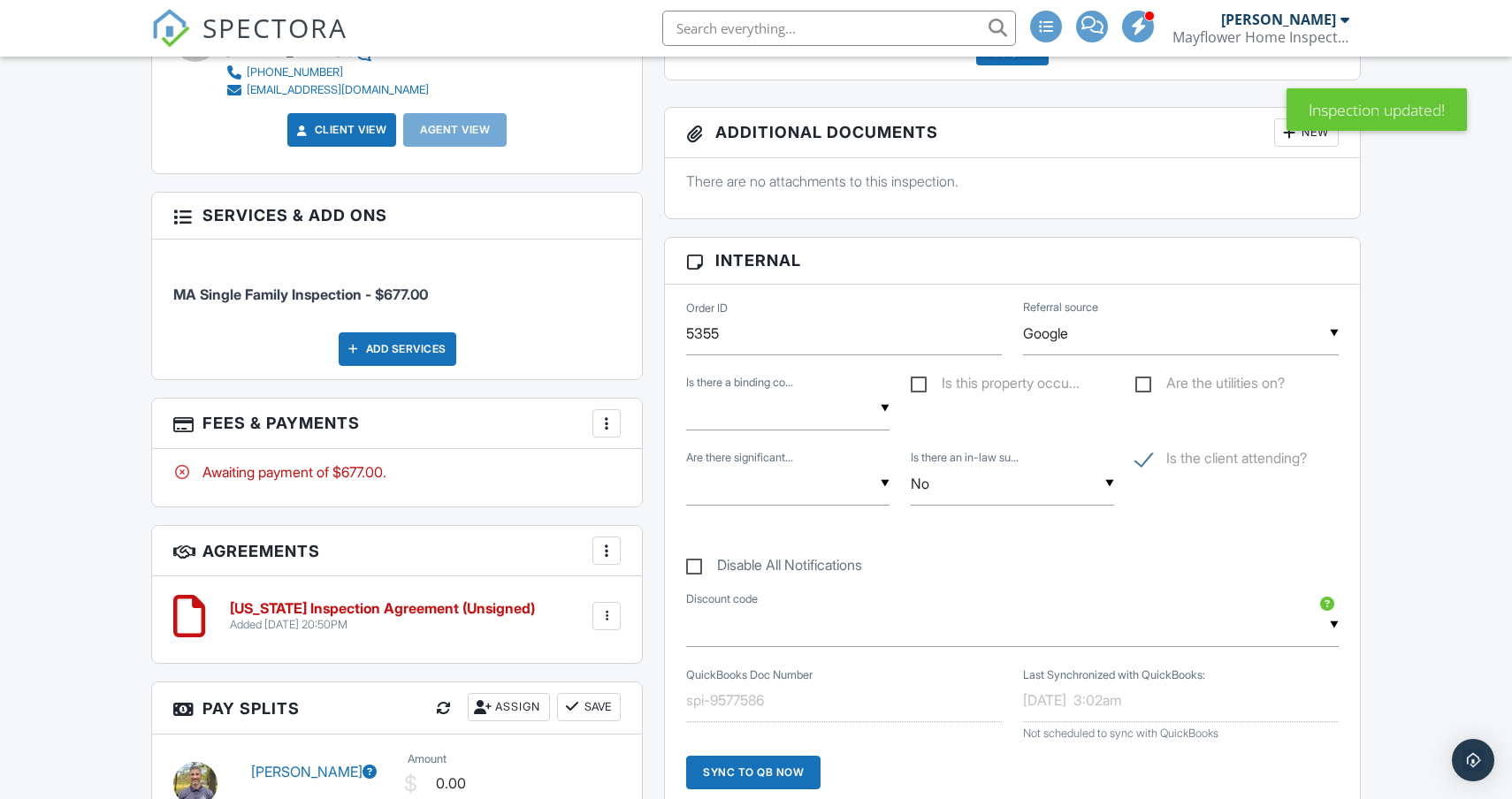
click at [611, 426] on div at bounding box center [607, 423] width 18 height 18
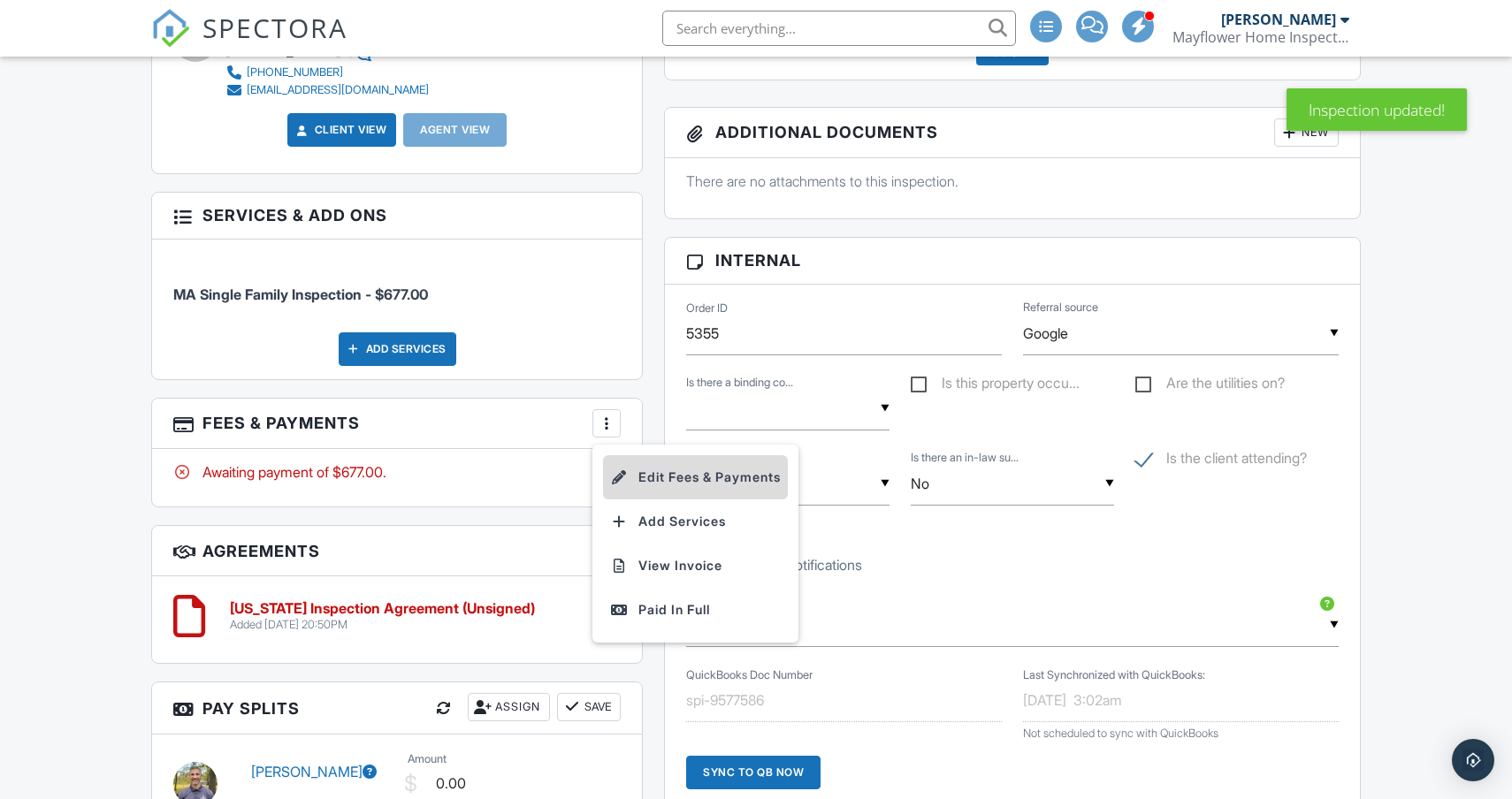
click at [658, 479] on li "Edit Fees & Payments" at bounding box center [695, 477] width 185 height 44
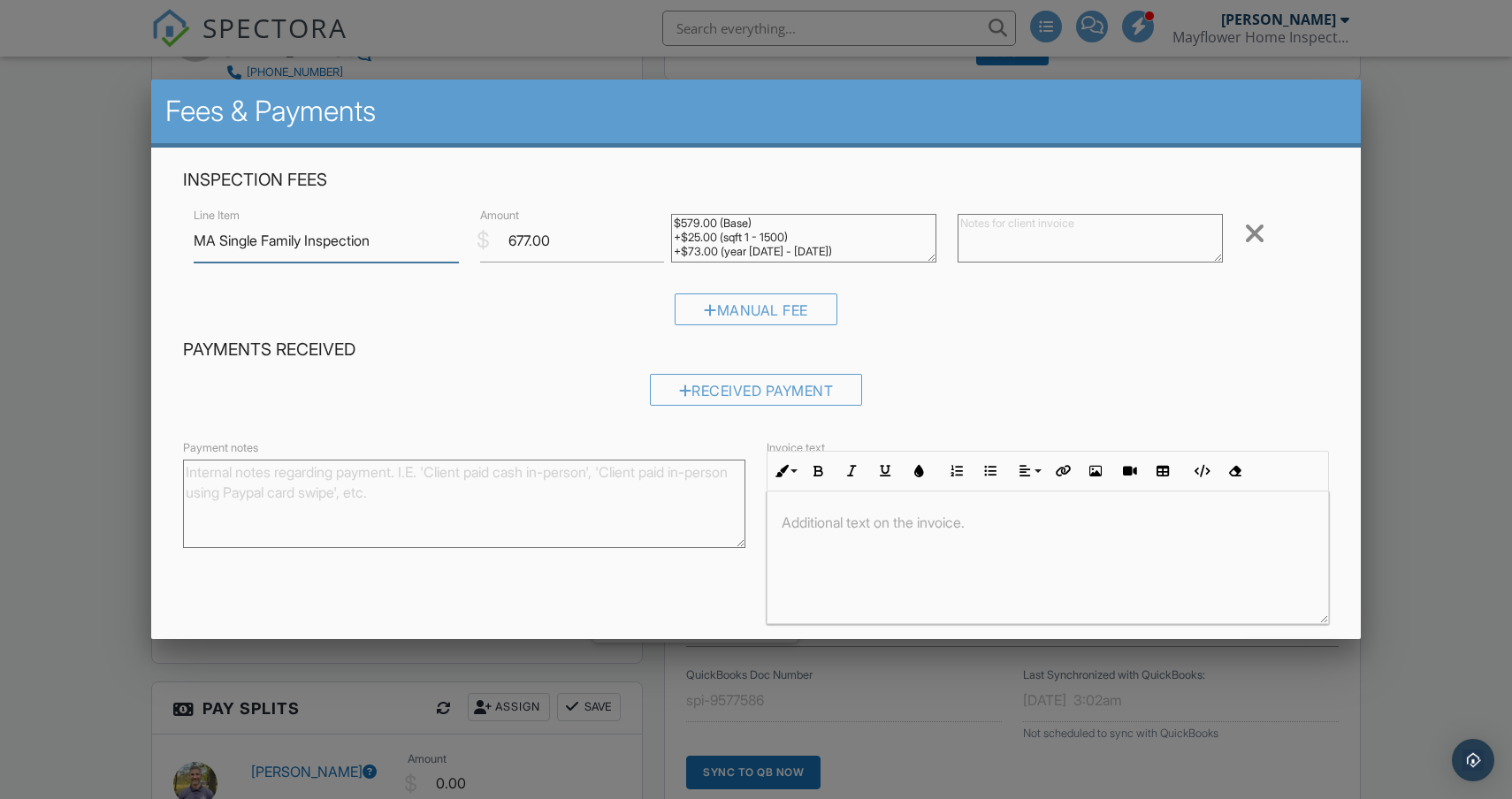
click at [426, 239] on input "MA Single Family Inspection" at bounding box center [326, 241] width 265 height 43
click at [262, 243] on input "MA Single Family Inspection" at bounding box center [326, 241] width 265 height 43
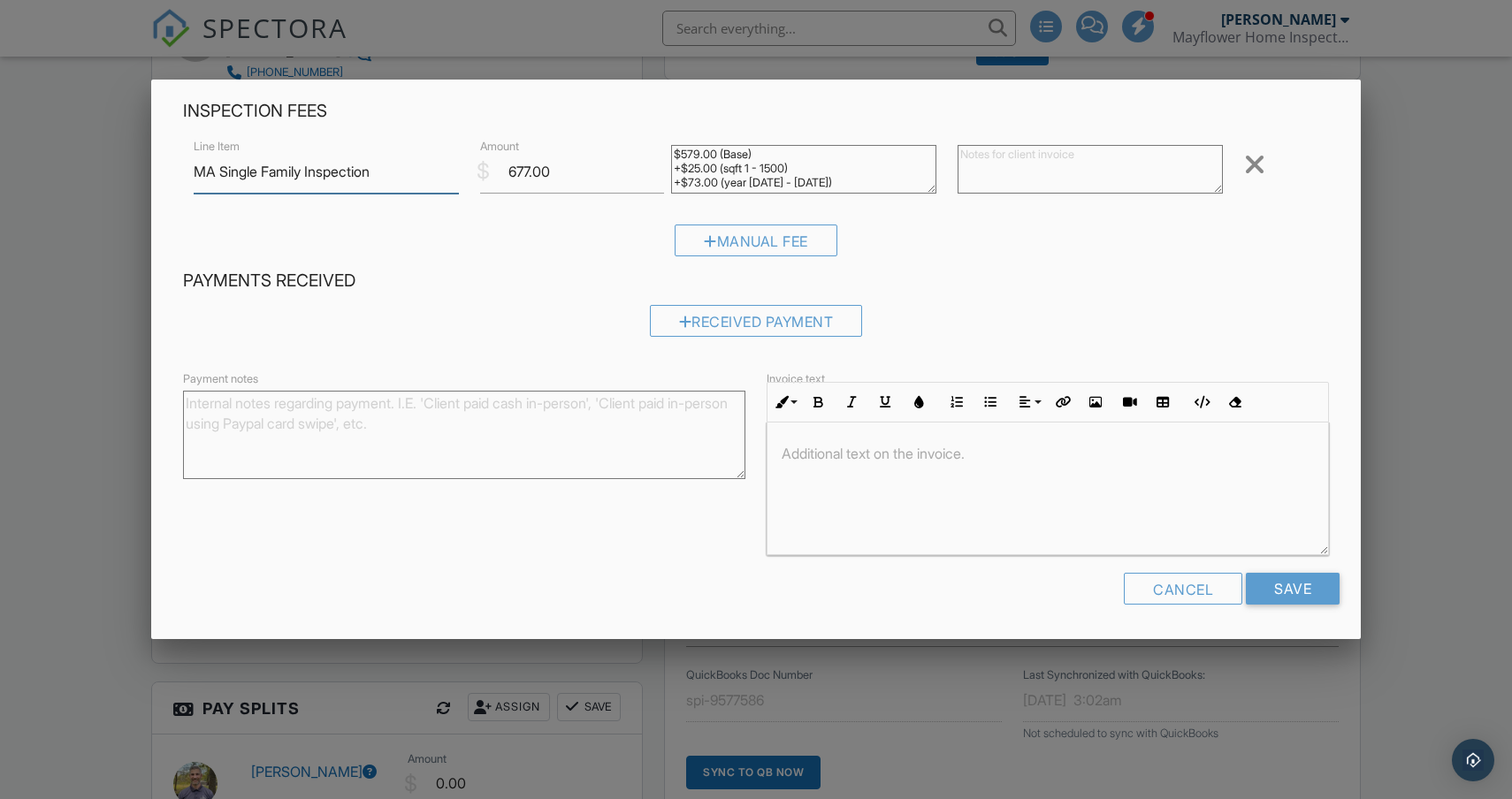
scroll to position [0, 0]
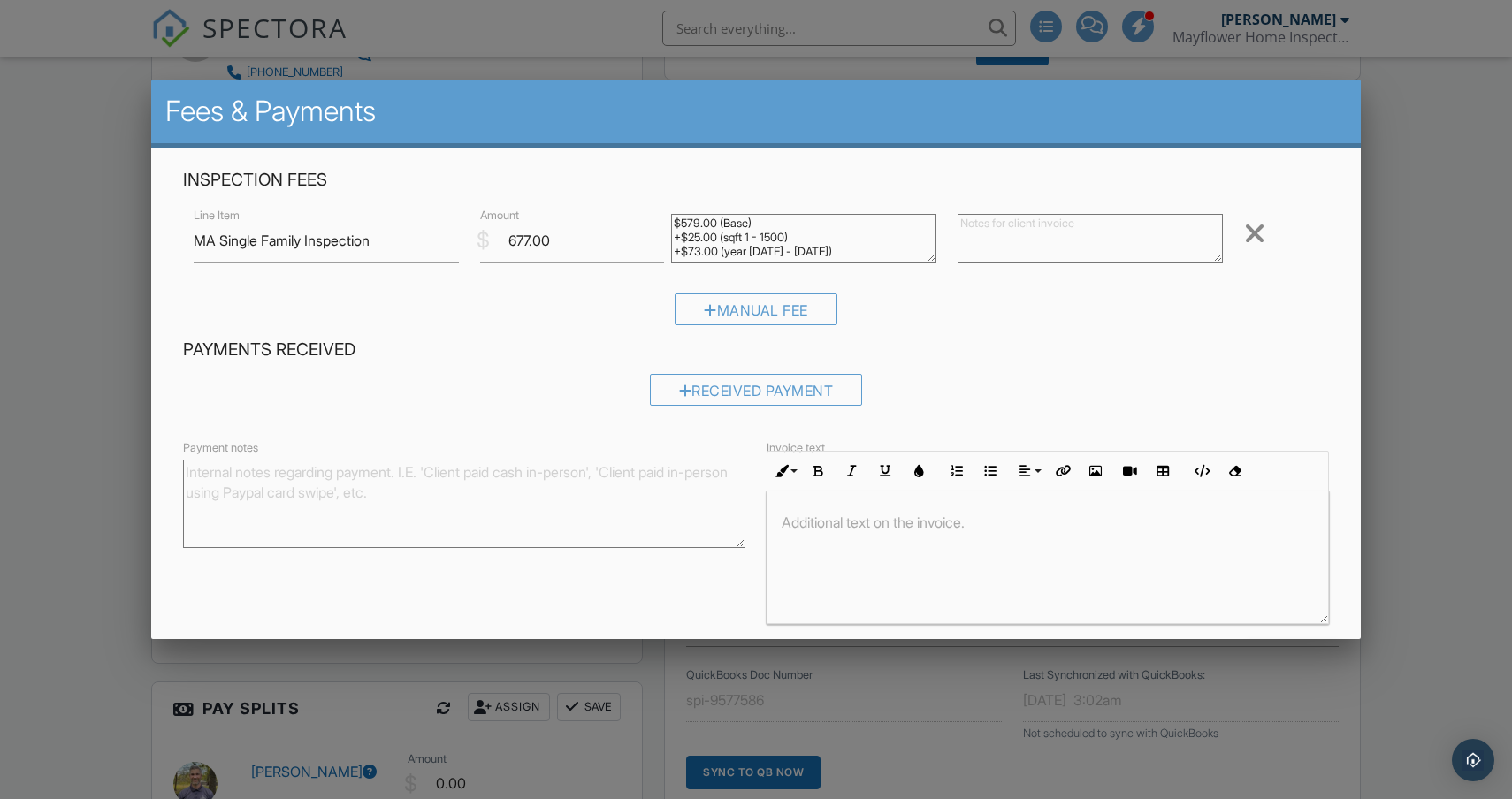
click at [1259, 236] on div at bounding box center [1255, 233] width 22 height 29
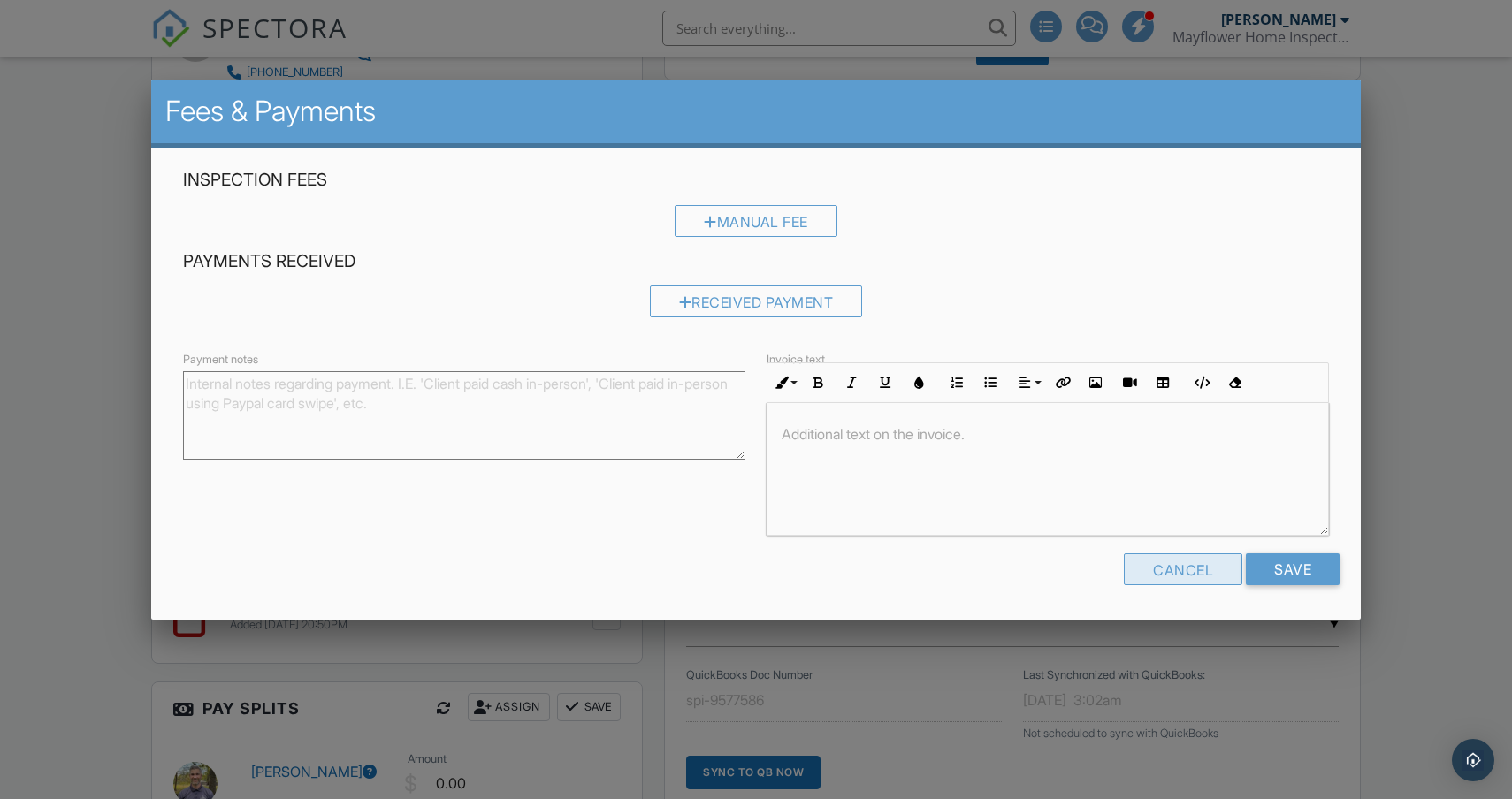
click at [1208, 570] on div "Cancel" at bounding box center [1183, 569] width 118 height 32
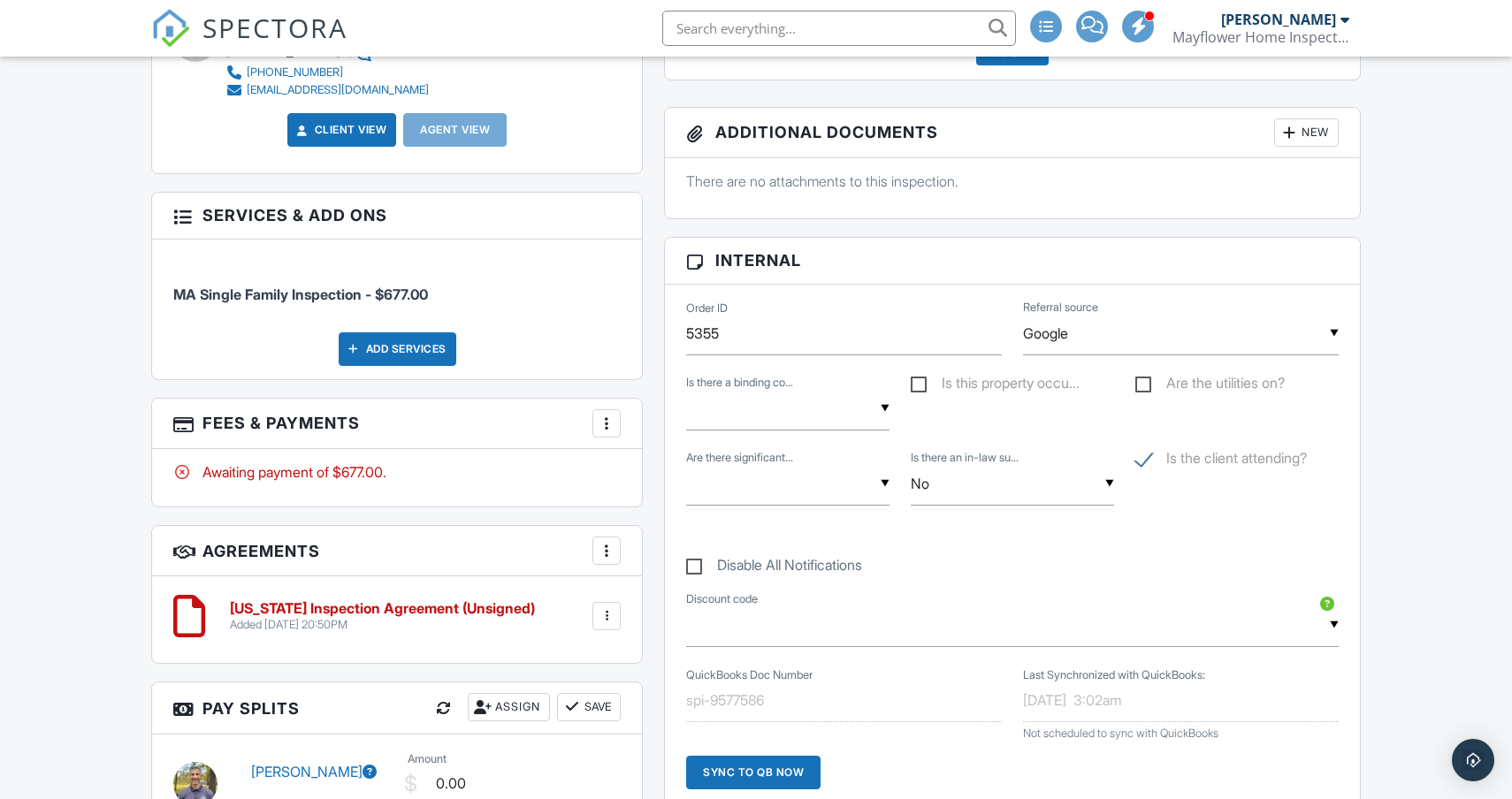
click at [609, 427] on div at bounding box center [607, 423] width 18 height 18
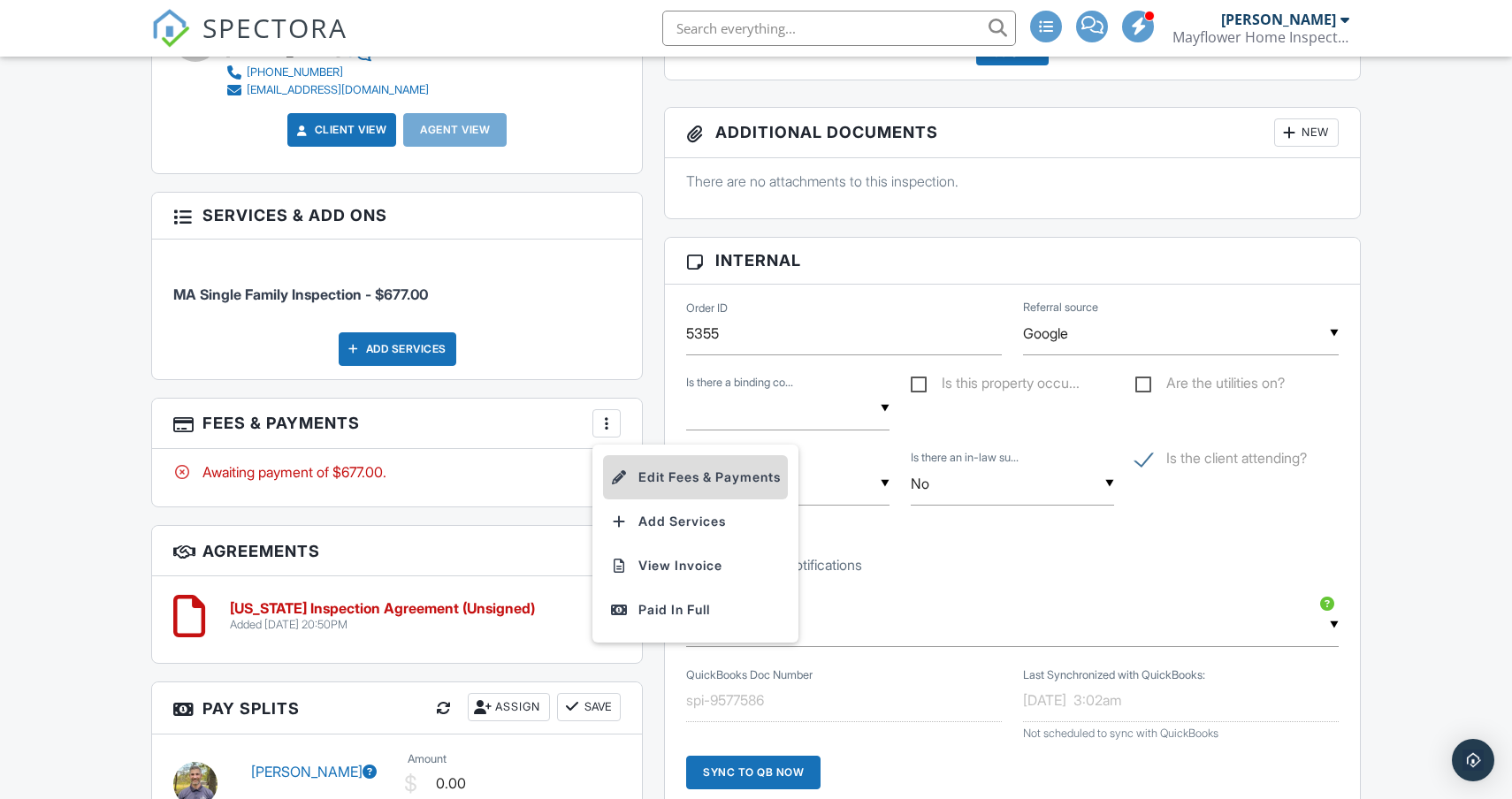
click at [663, 472] on li "Edit Fees & Payments" at bounding box center [695, 477] width 185 height 44
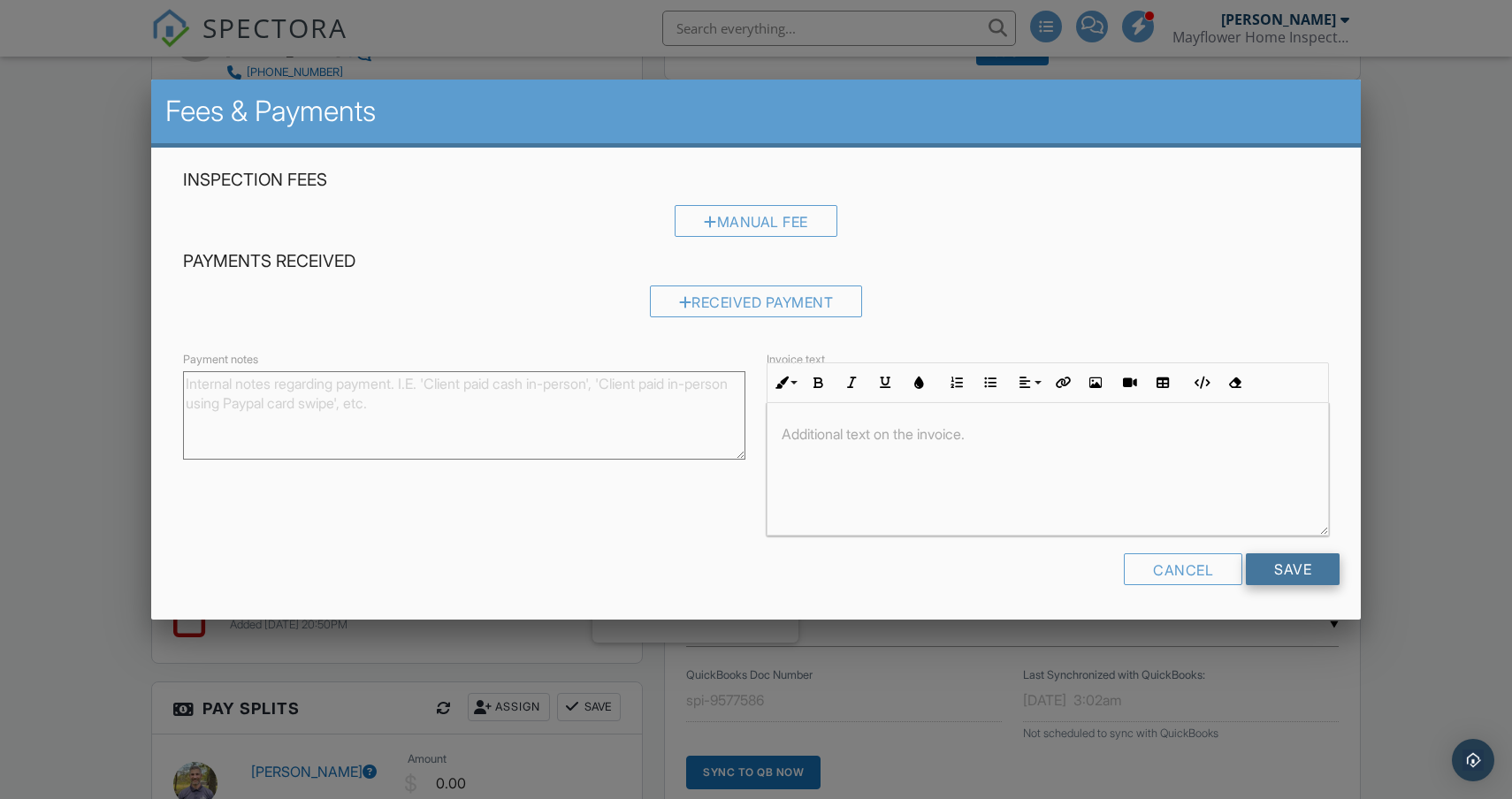
click at [1277, 570] on input "Save" at bounding box center [1293, 569] width 94 height 32
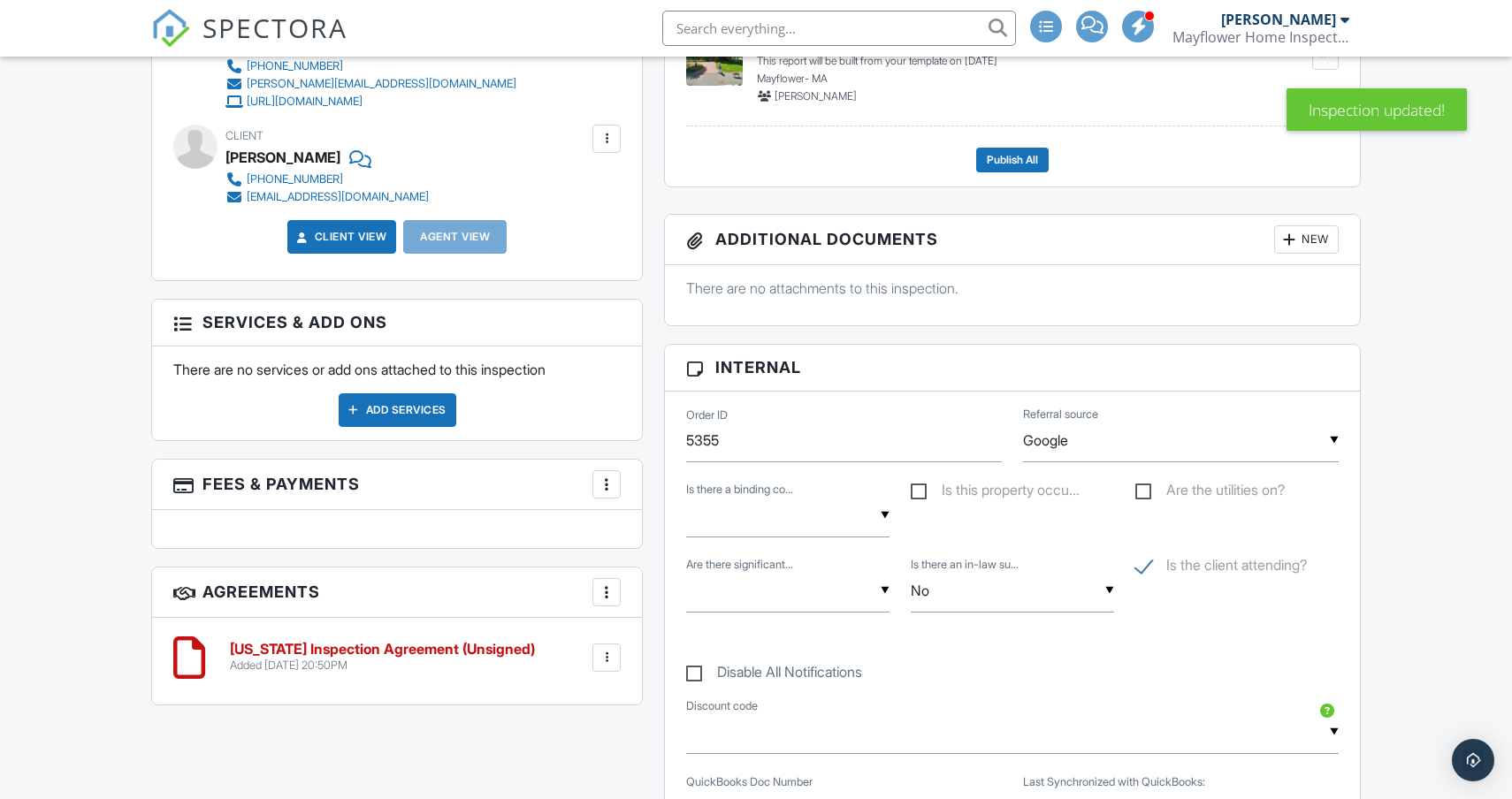
scroll to position [971, 0]
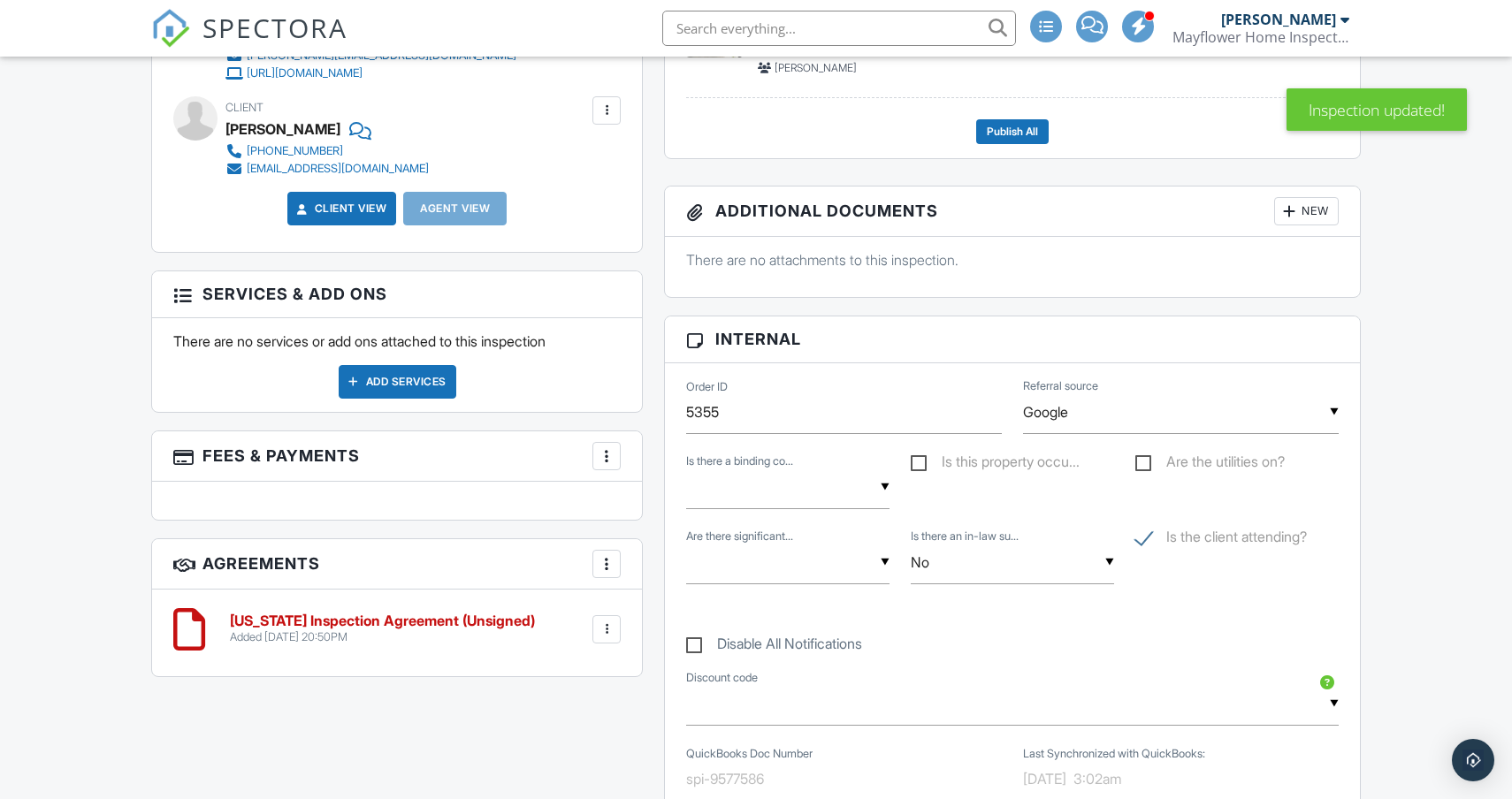
click at [415, 390] on div "Add Services" at bounding box center [397, 382] width 117 height 34
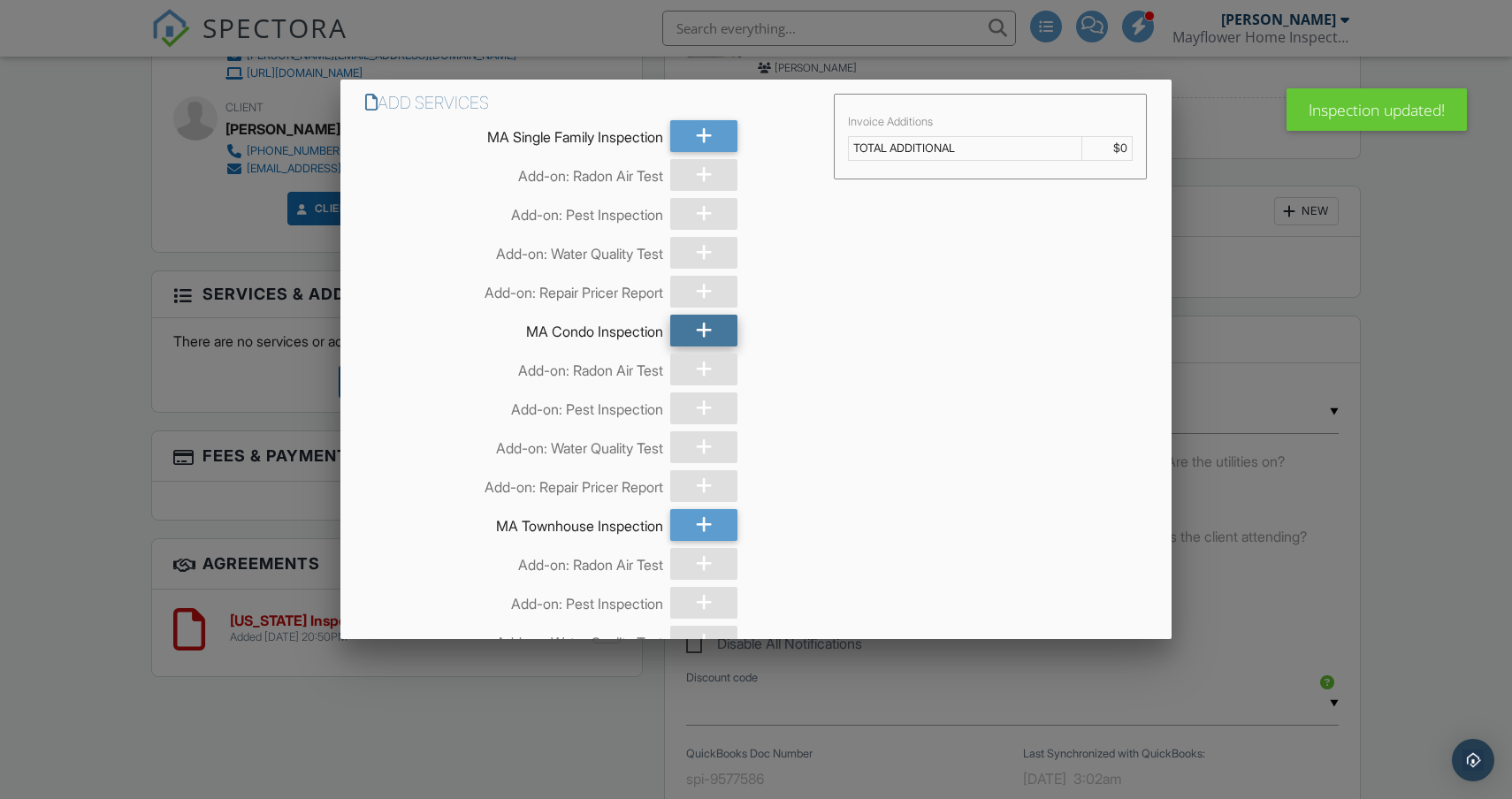
click at [708, 336] on icon at bounding box center [704, 330] width 17 height 32
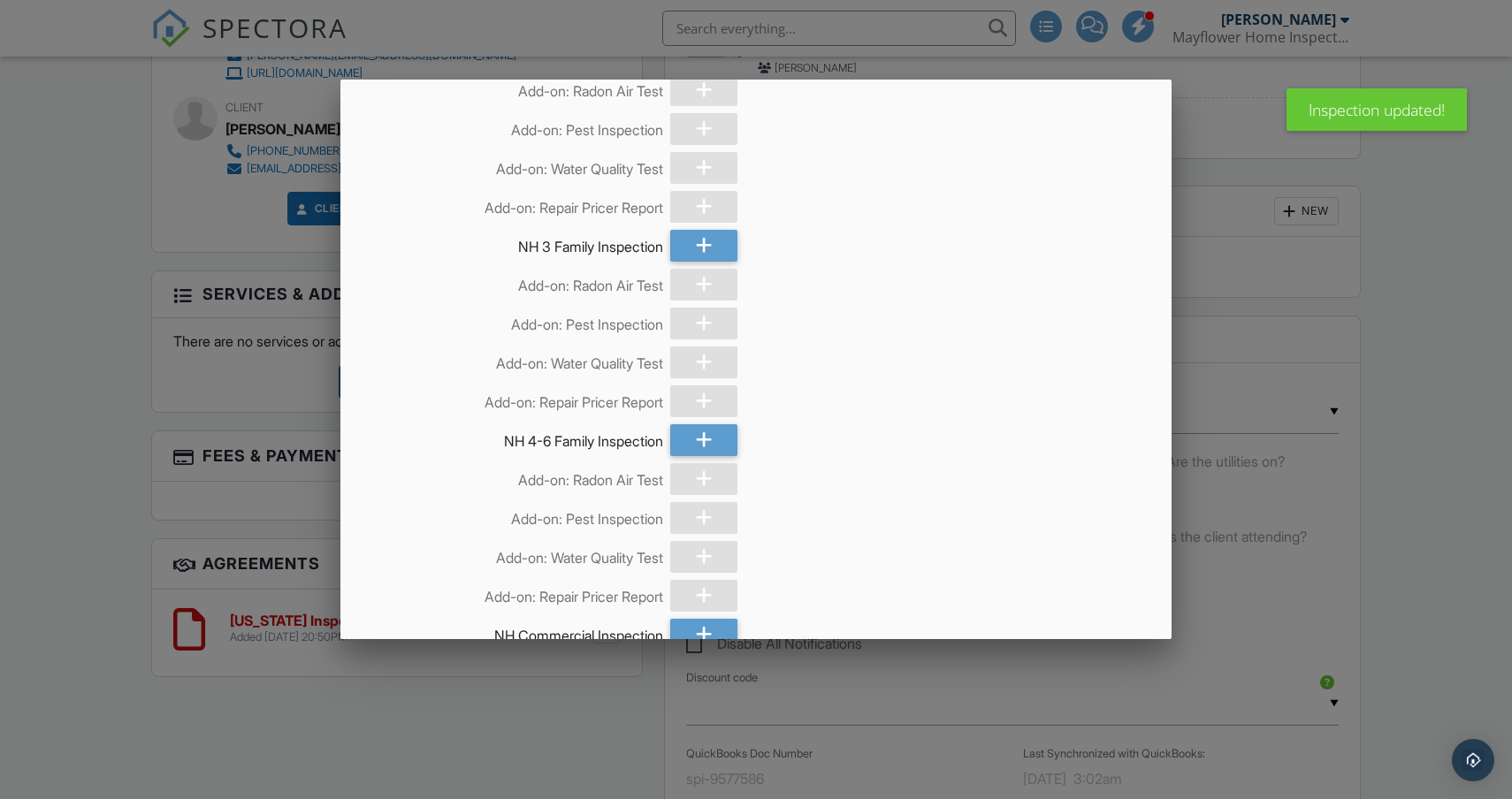
scroll to position [2361, 0]
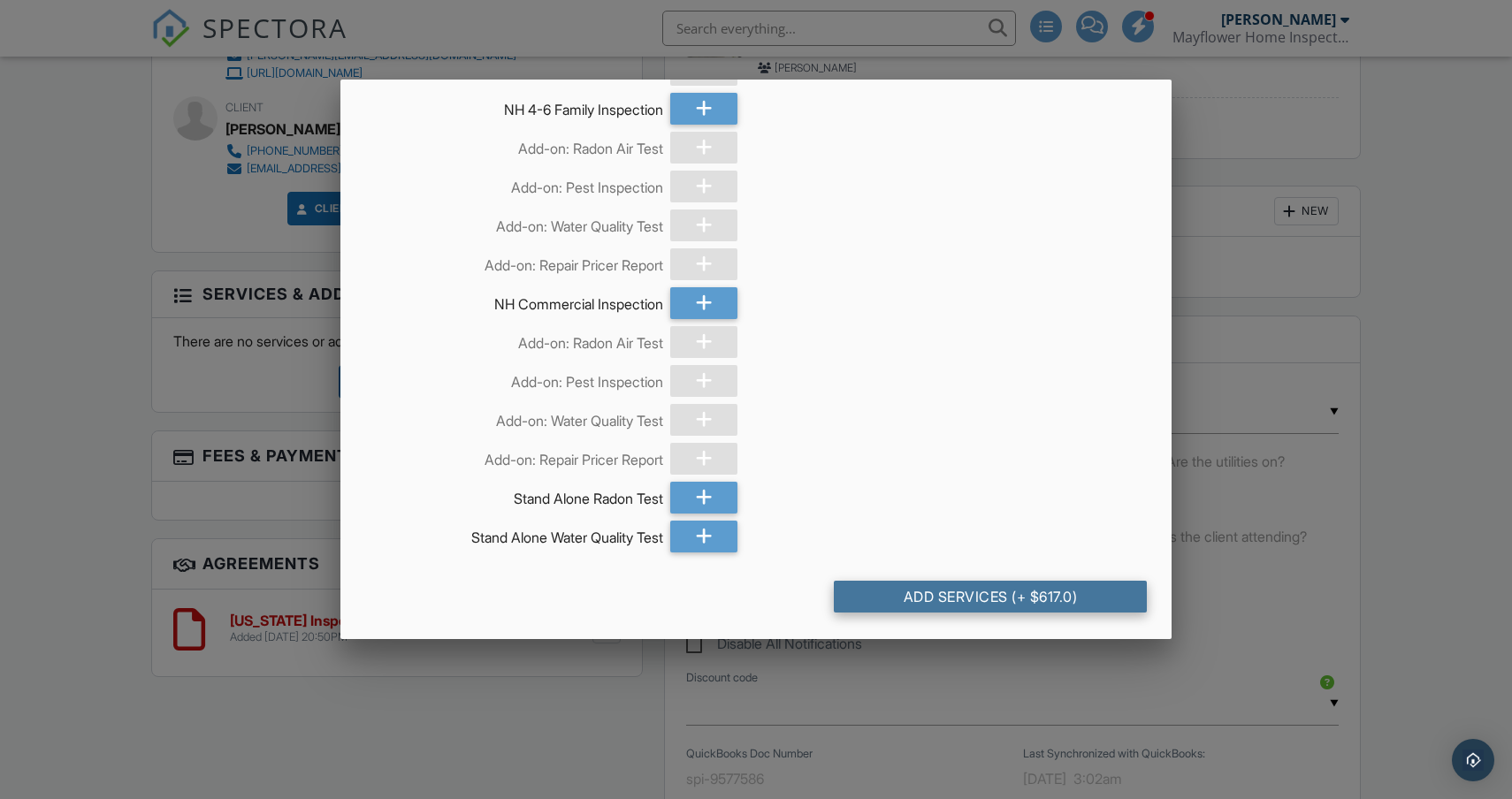
click at [907, 599] on div "Add Services (+ $617.0)" at bounding box center [991, 597] width 314 height 32
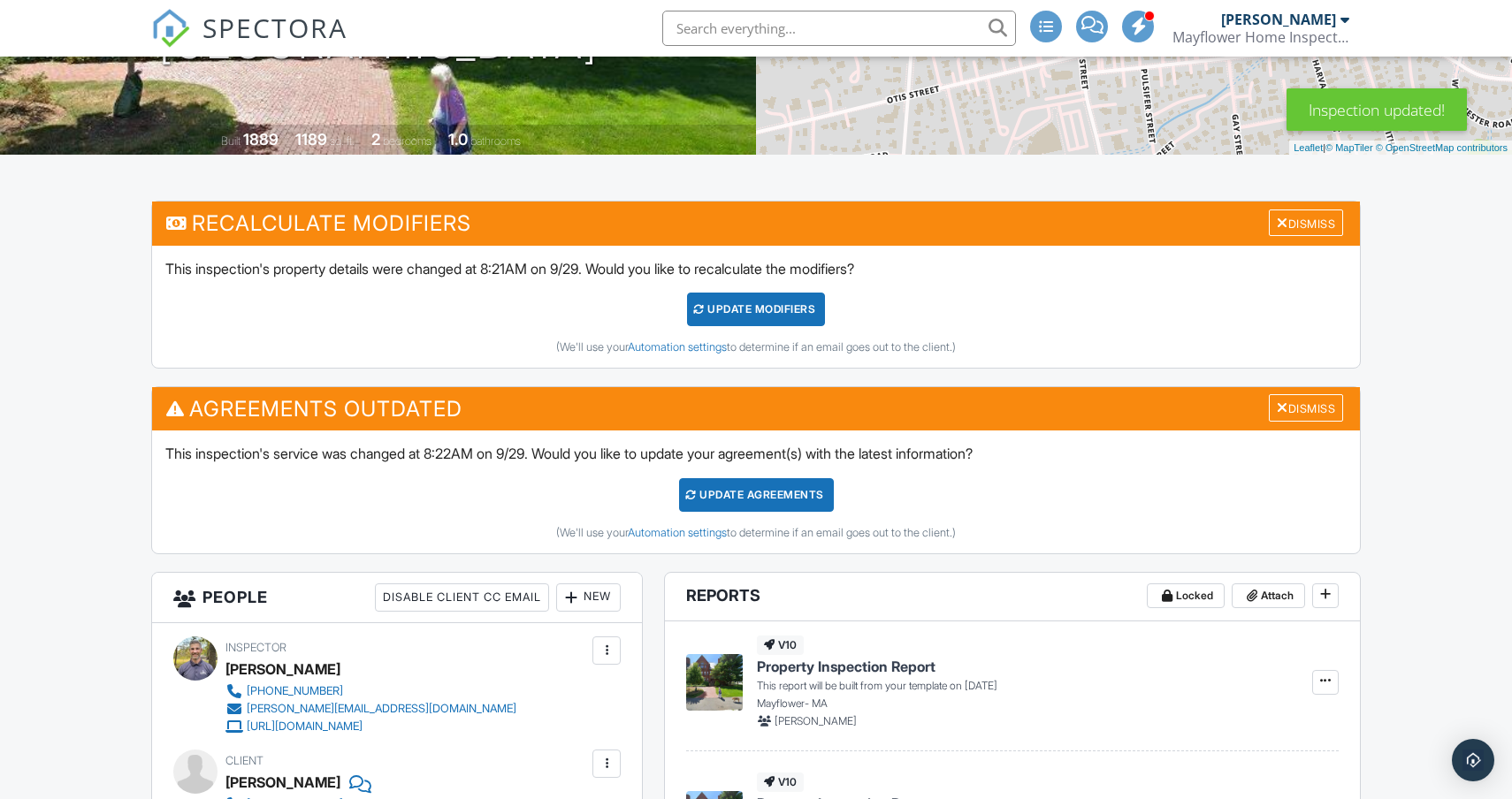
click at [792, 320] on div "UPDATE Modifiers" at bounding box center [756, 310] width 139 height 34
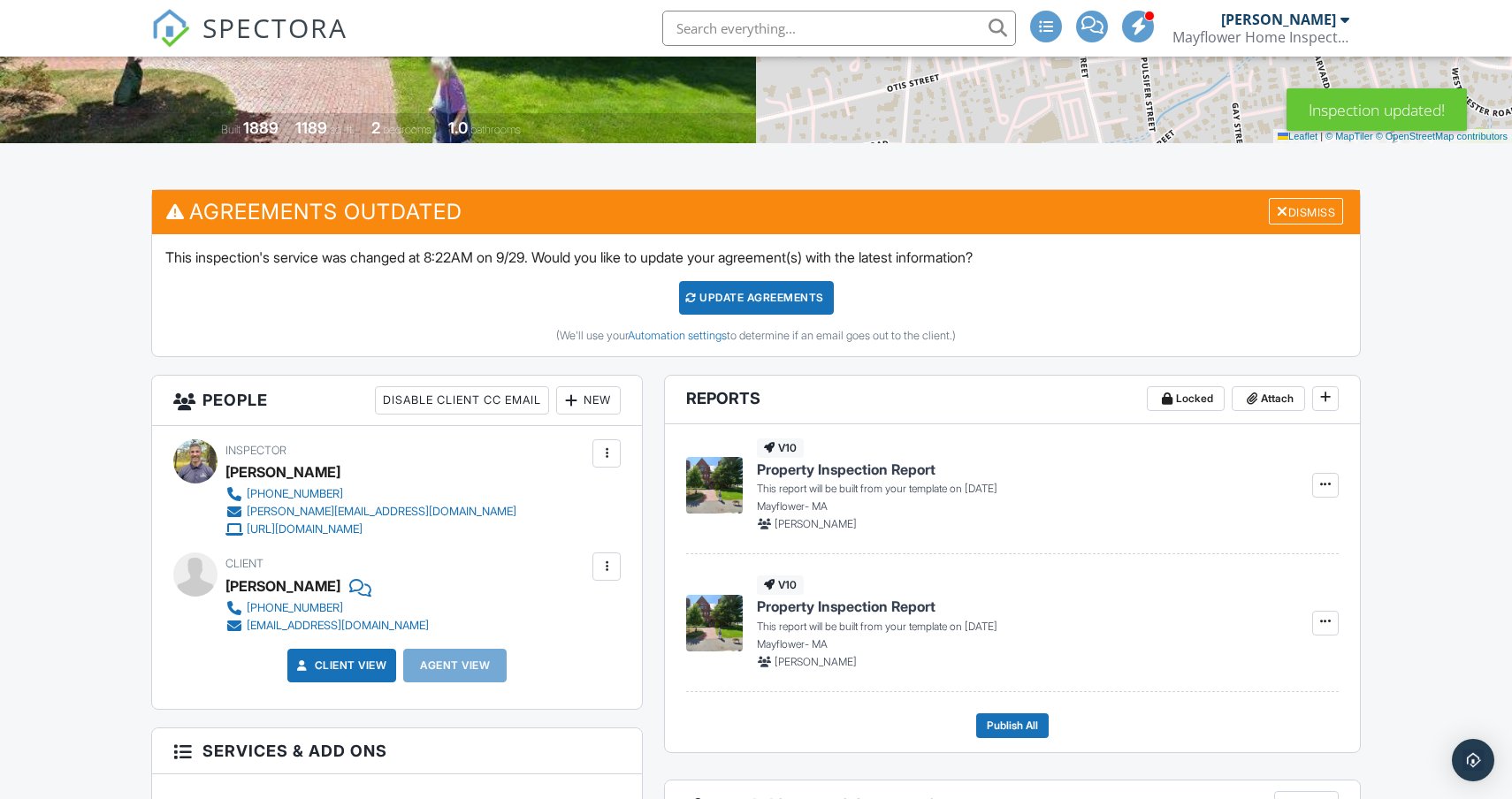
scroll to position [319, 0]
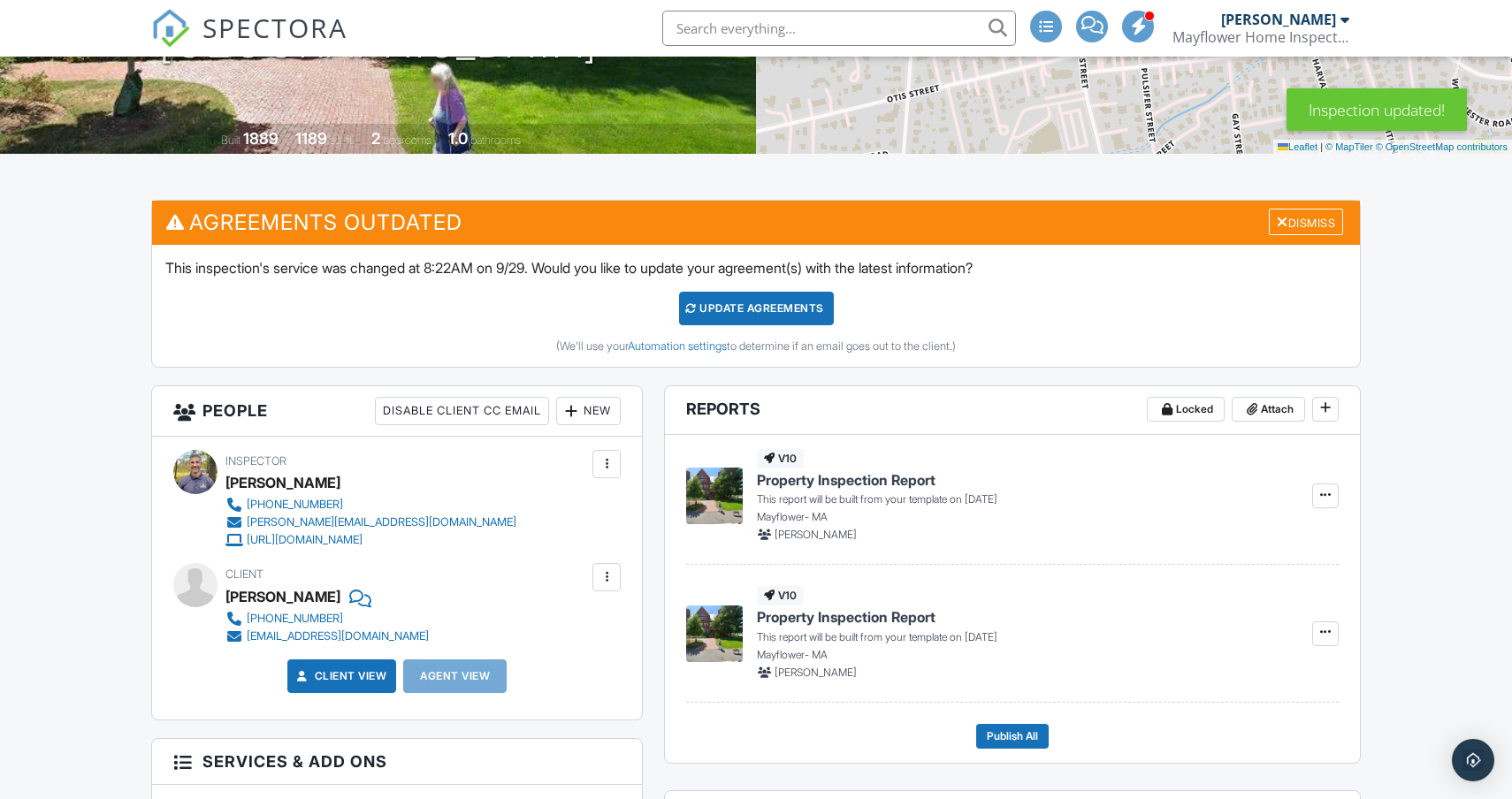
click at [794, 300] on div "Update Agreements" at bounding box center [756, 309] width 155 height 34
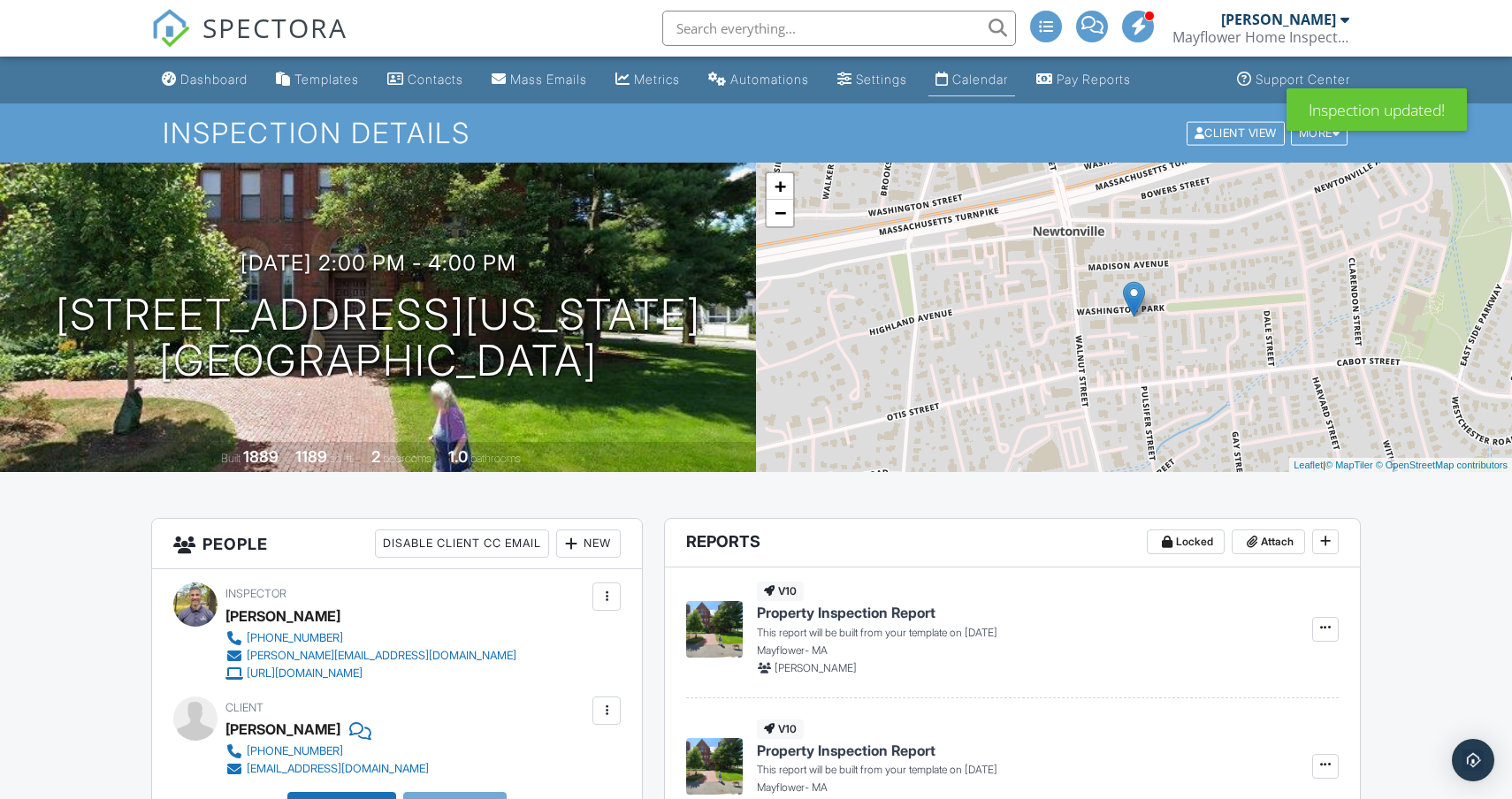
click at [1008, 92] on link "Calendar" at bounding box center [972, 80] width 87 height 33
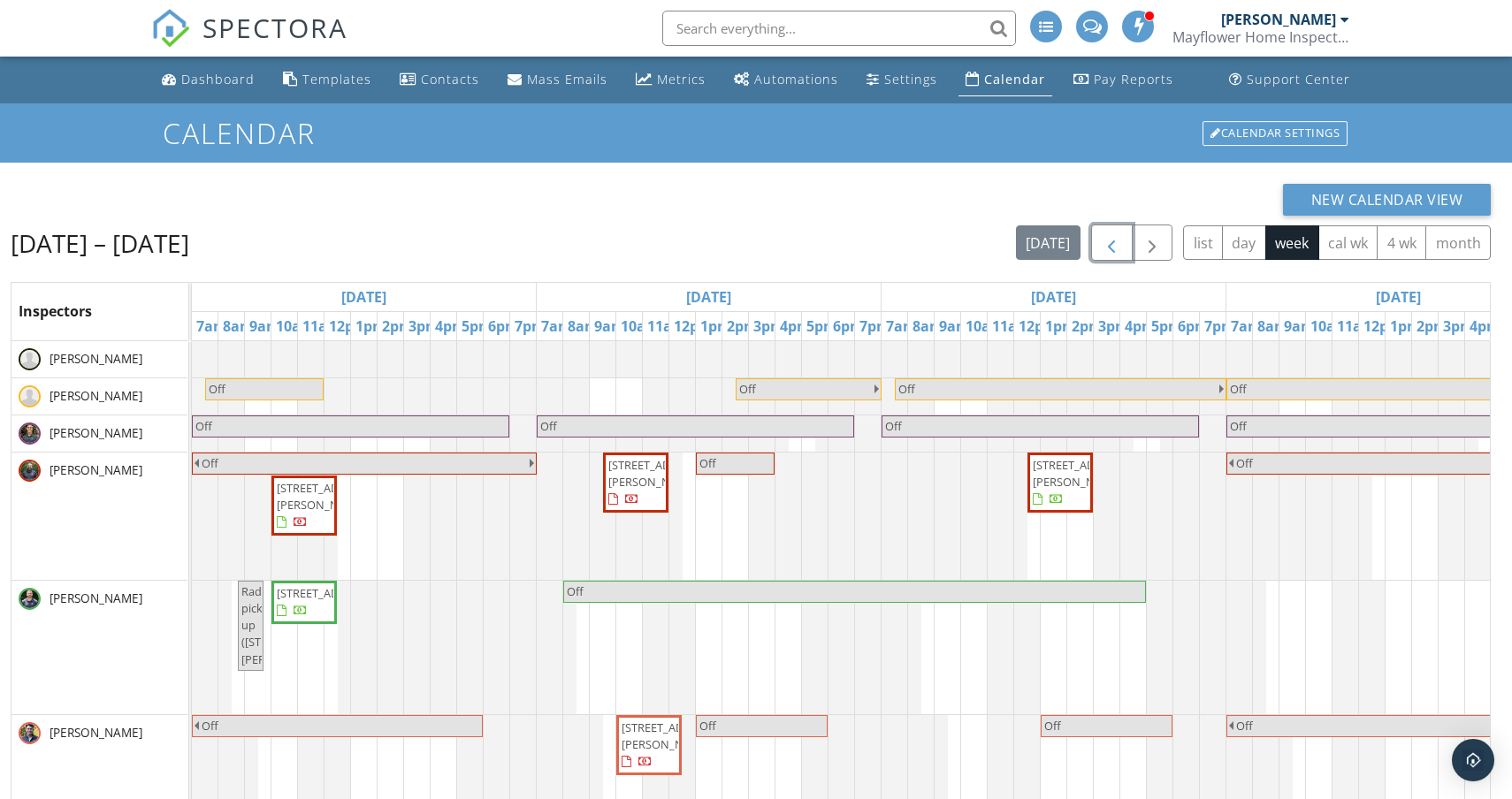
click at [1116, 250] on span "button" at bounding box center [1112, 244] width 22 height 22
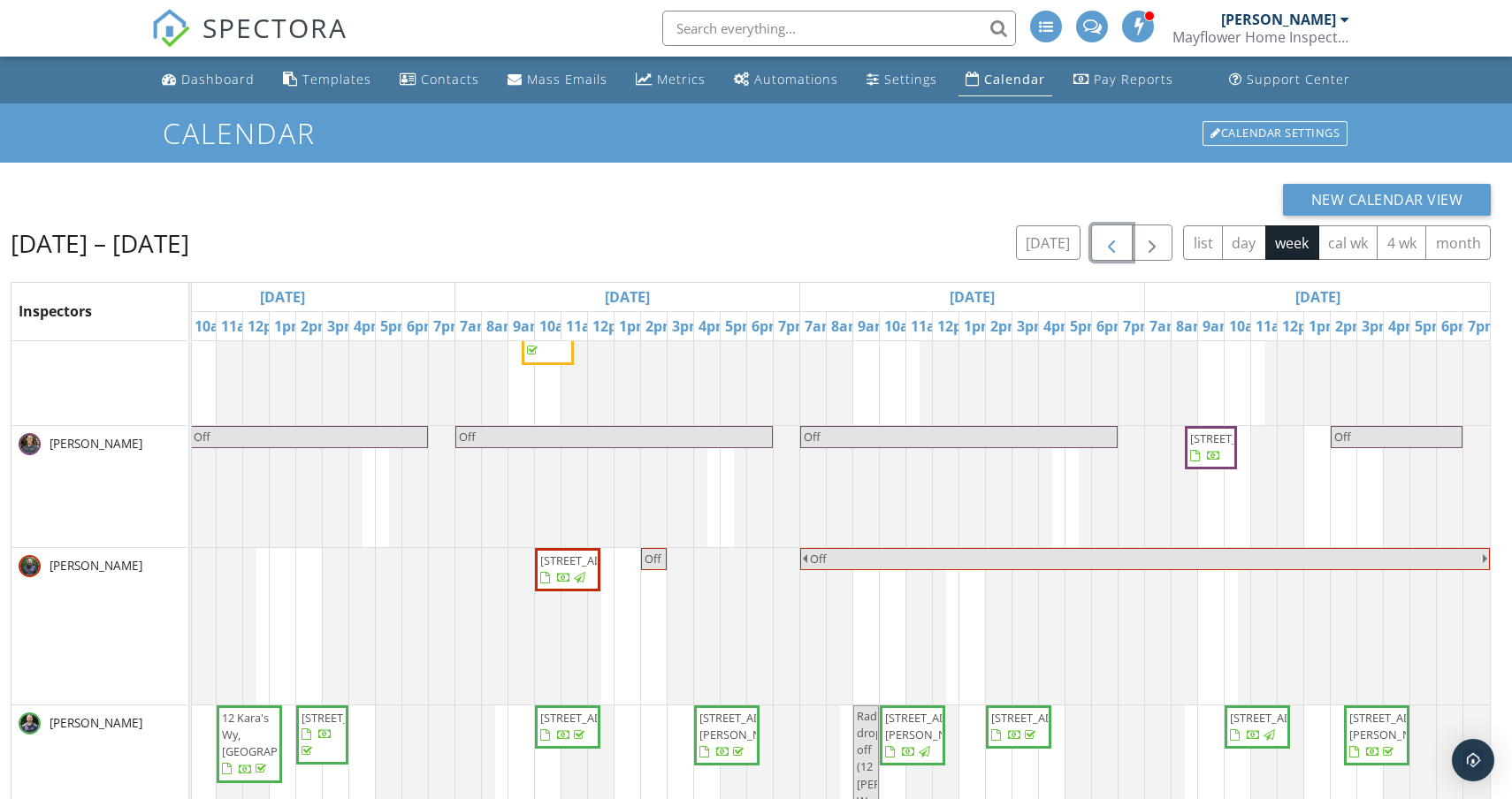
scroll to position [61, 0]
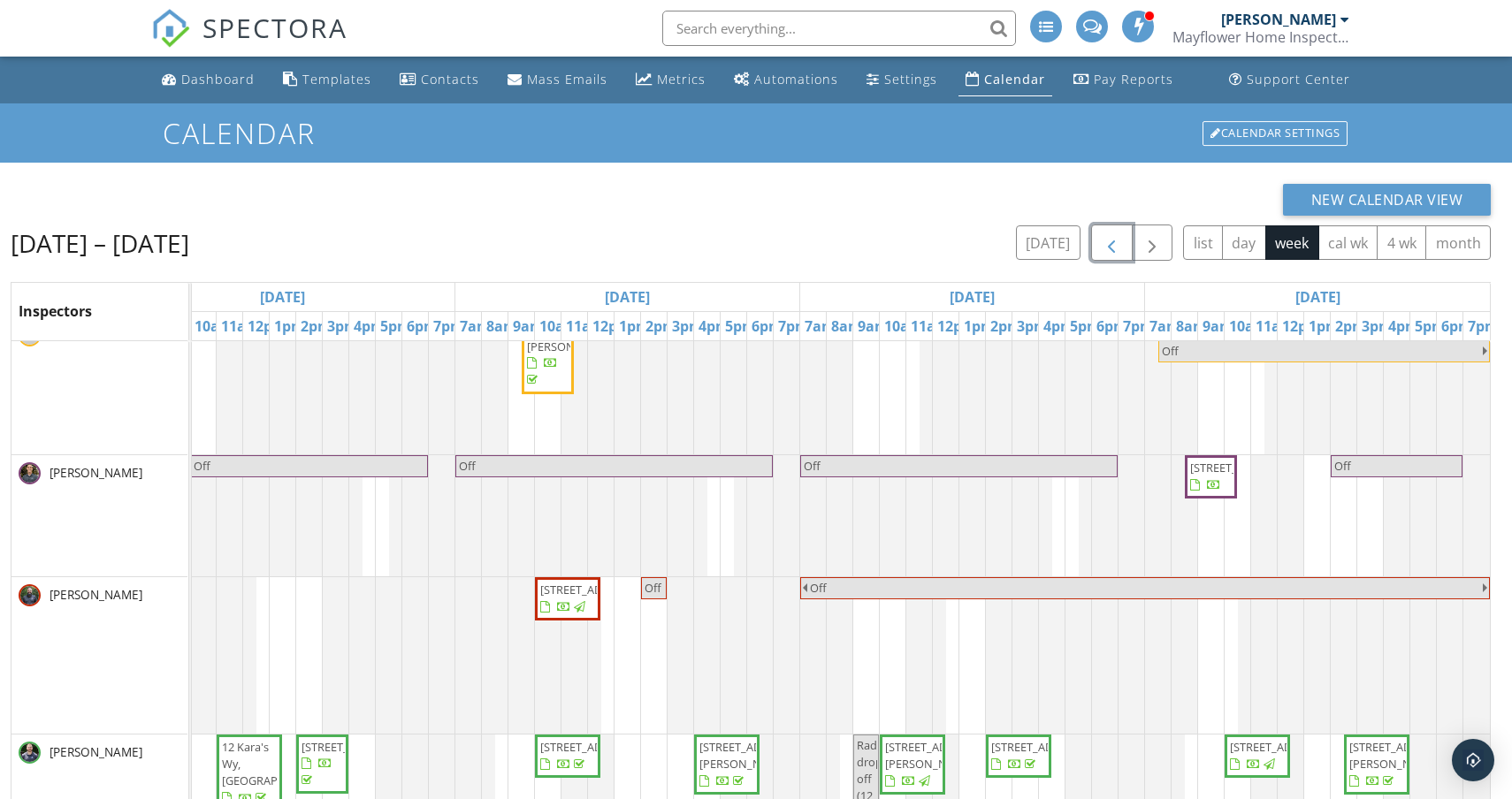
click at [1205, 470] on span "[STREET_ADDRESS]" at bounding box center [1240, 468] width 99 height 16
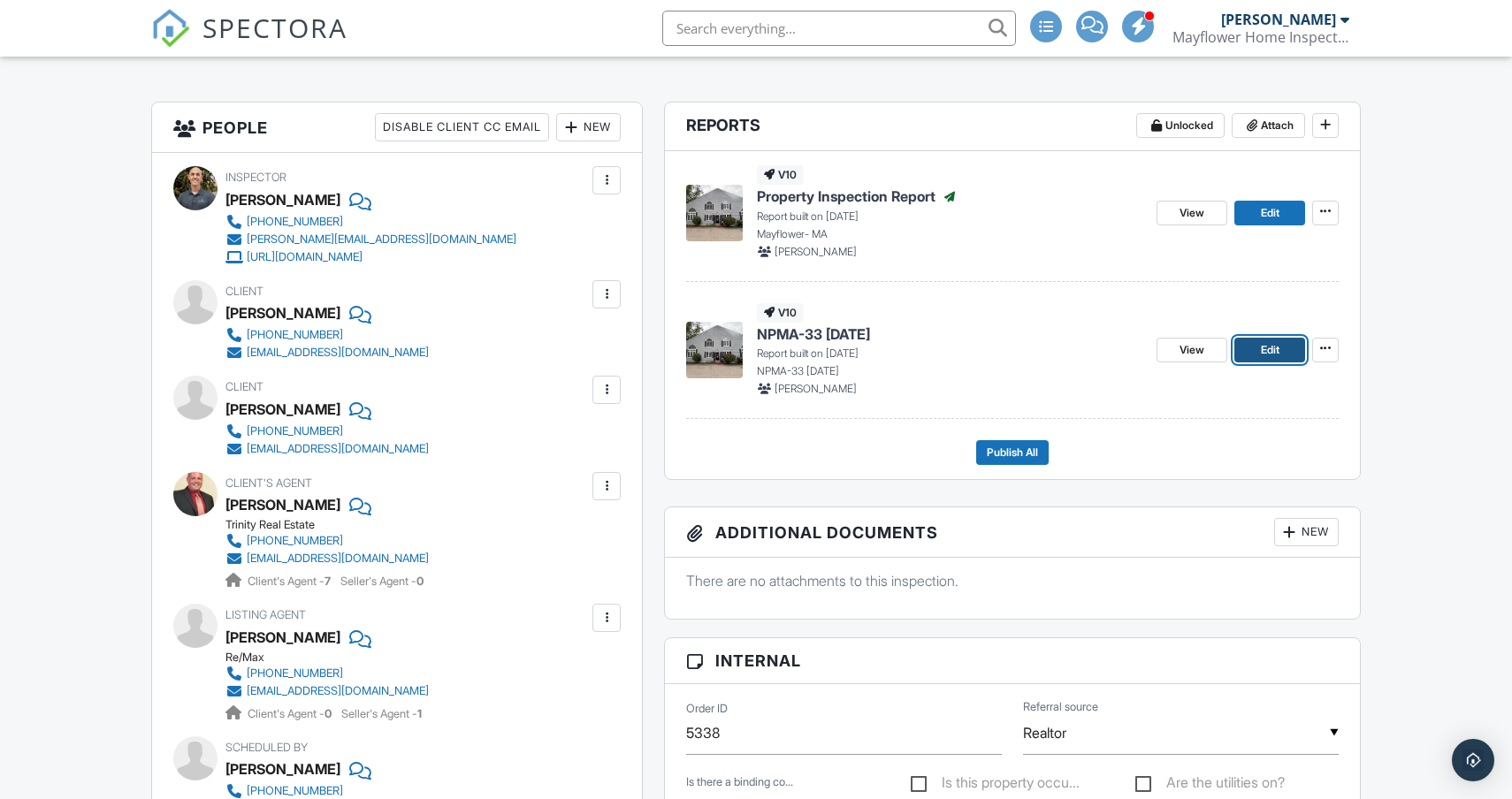
click at [1256, 353] on link "Edit" at bounding box center [1270, 349] width 71 height 25
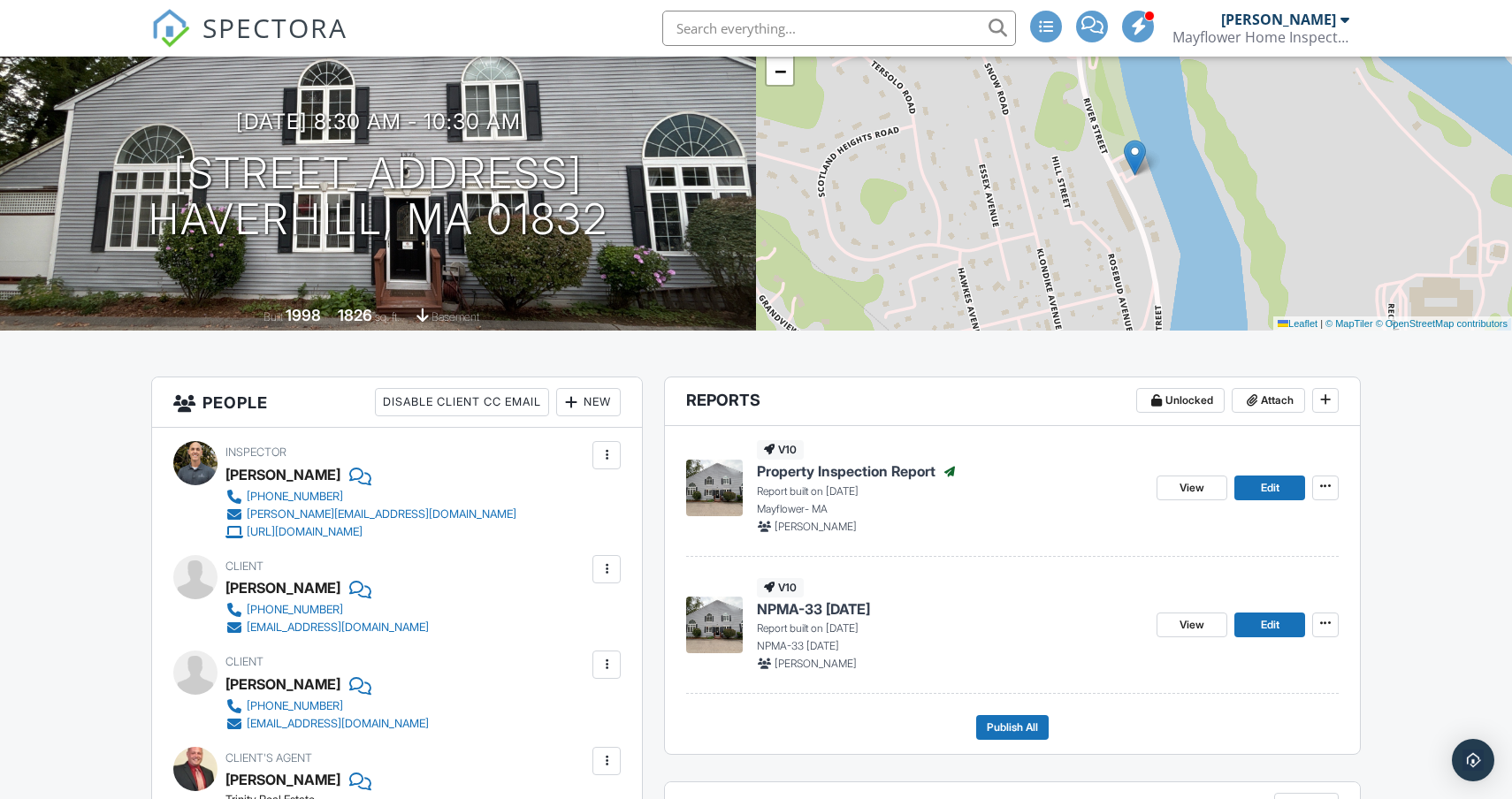
scroll to position [200, 0]
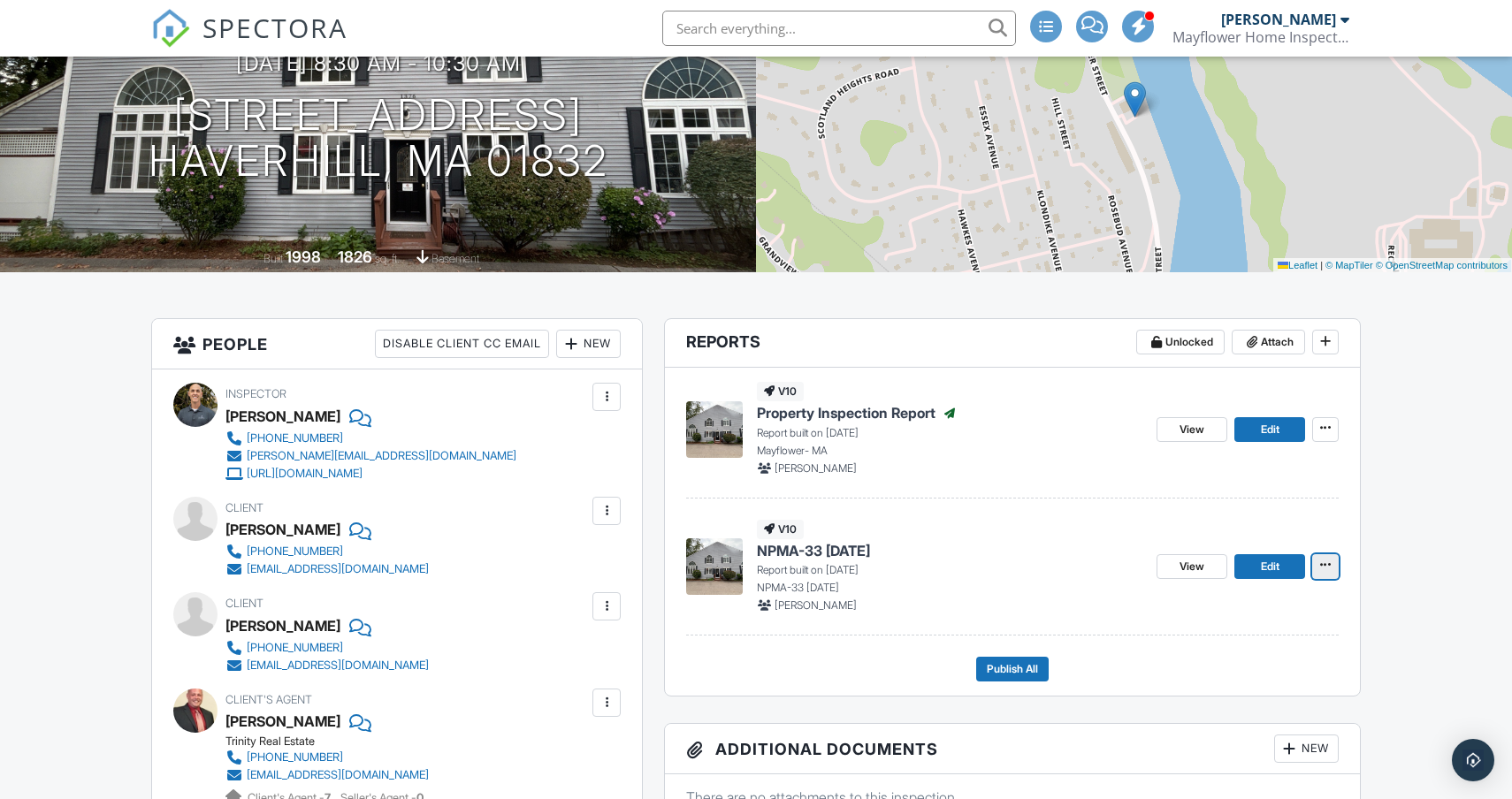
click at [1323, 569] on icon at bounding box center [1325, 564] width 11 height 13
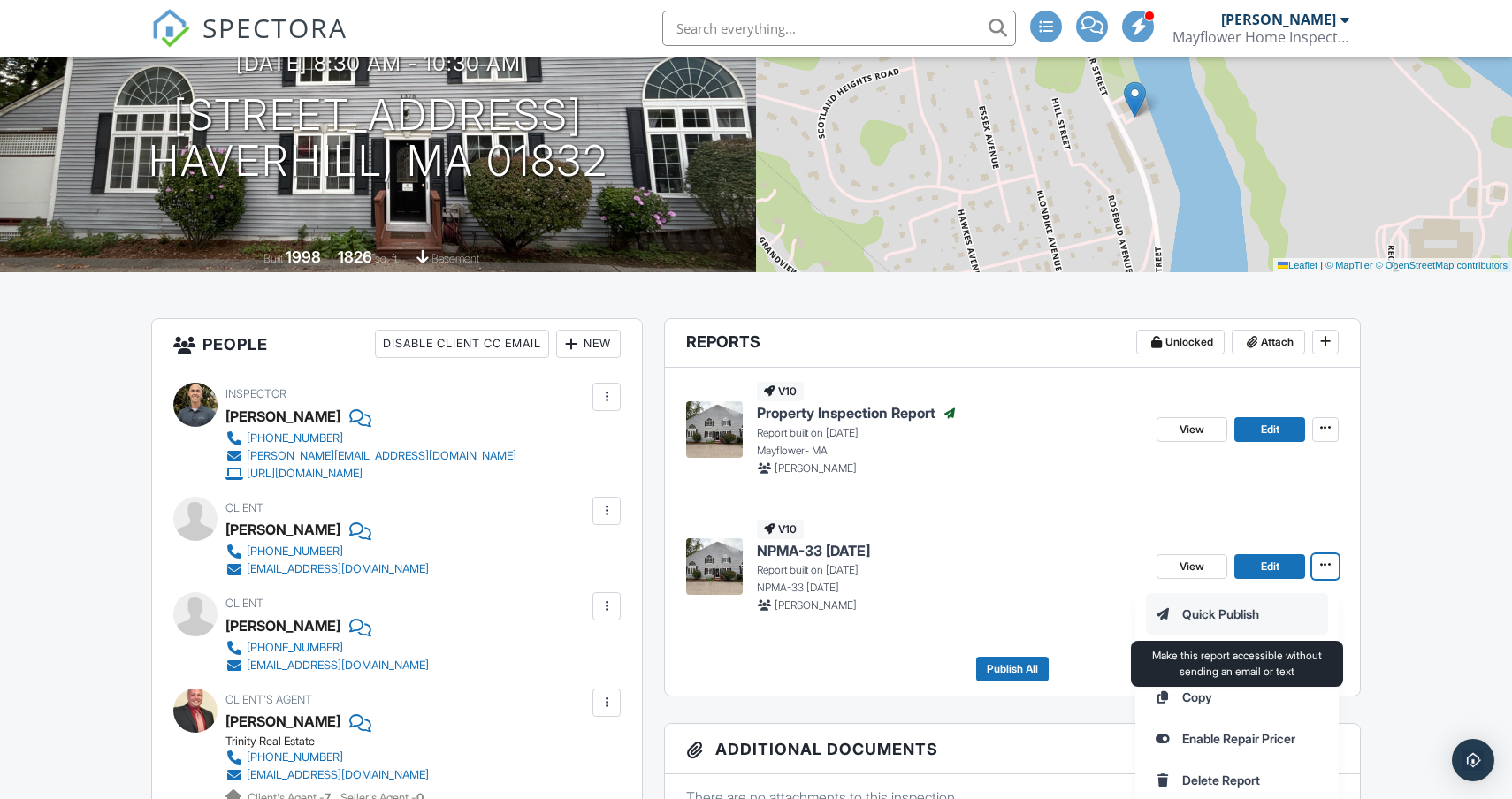
click at [1257, 617] on input "Quick Publish" at bounding box center [1237, 614] width 181 height 39
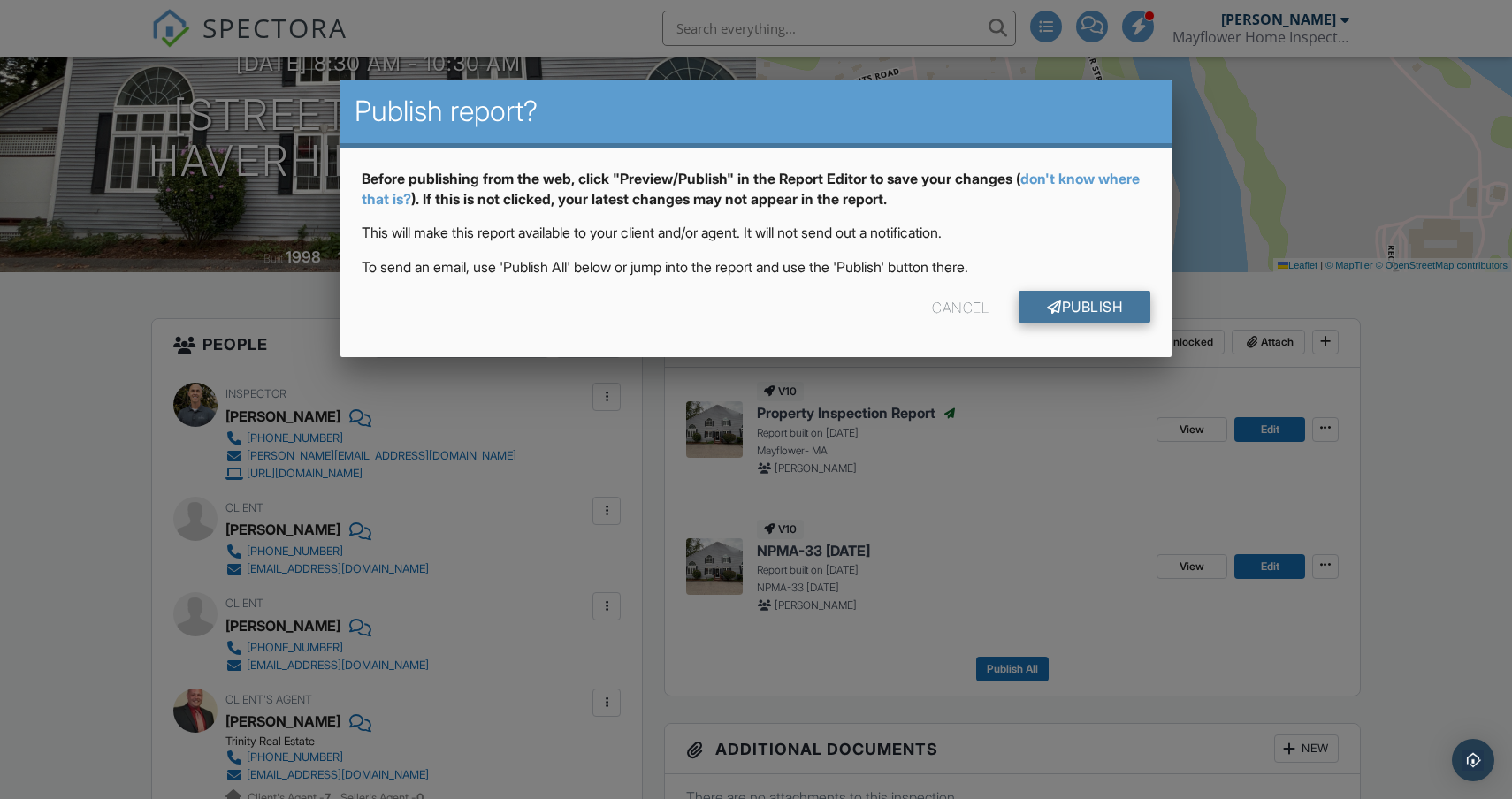
click at [1061, 302] on link "Publish" at bounding box center [1085, 307] width 132 height 32
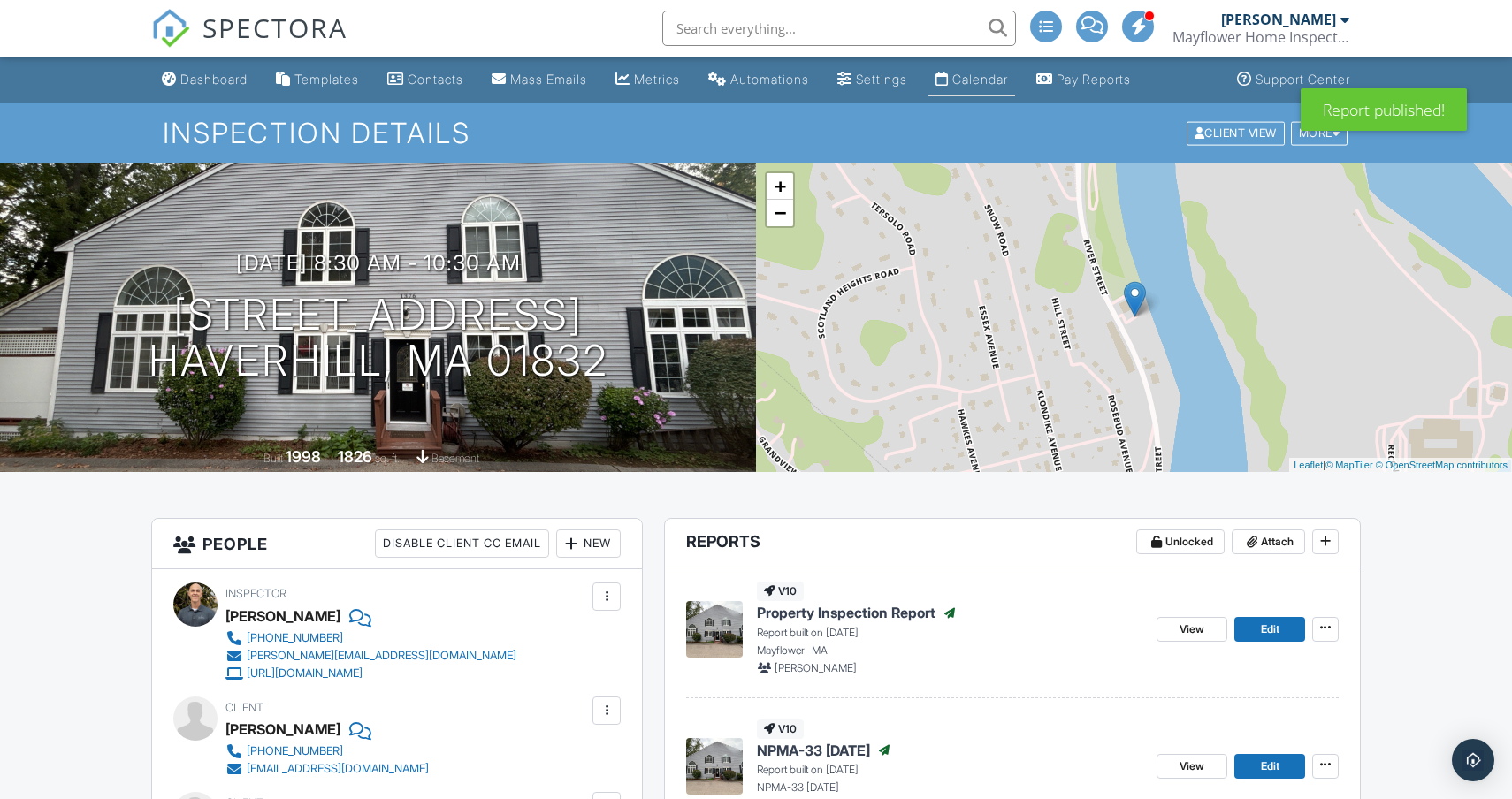
click at [1001, 84] on div "Calendar" at bounding box center [980, 79] width 55 height 15
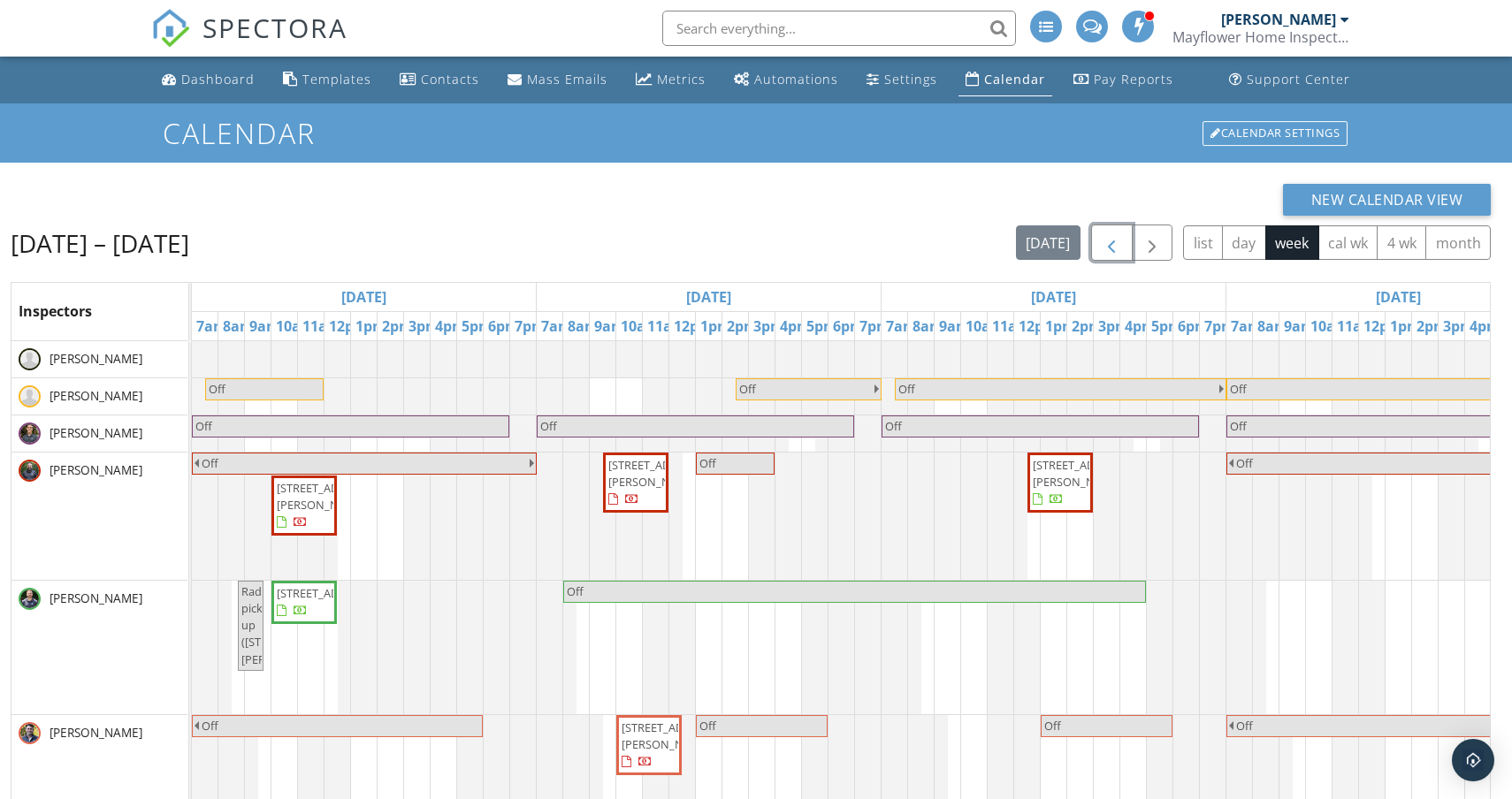
click at [1112, 250] on span "button" at bounding box center [1112, 244] width 22 height 22
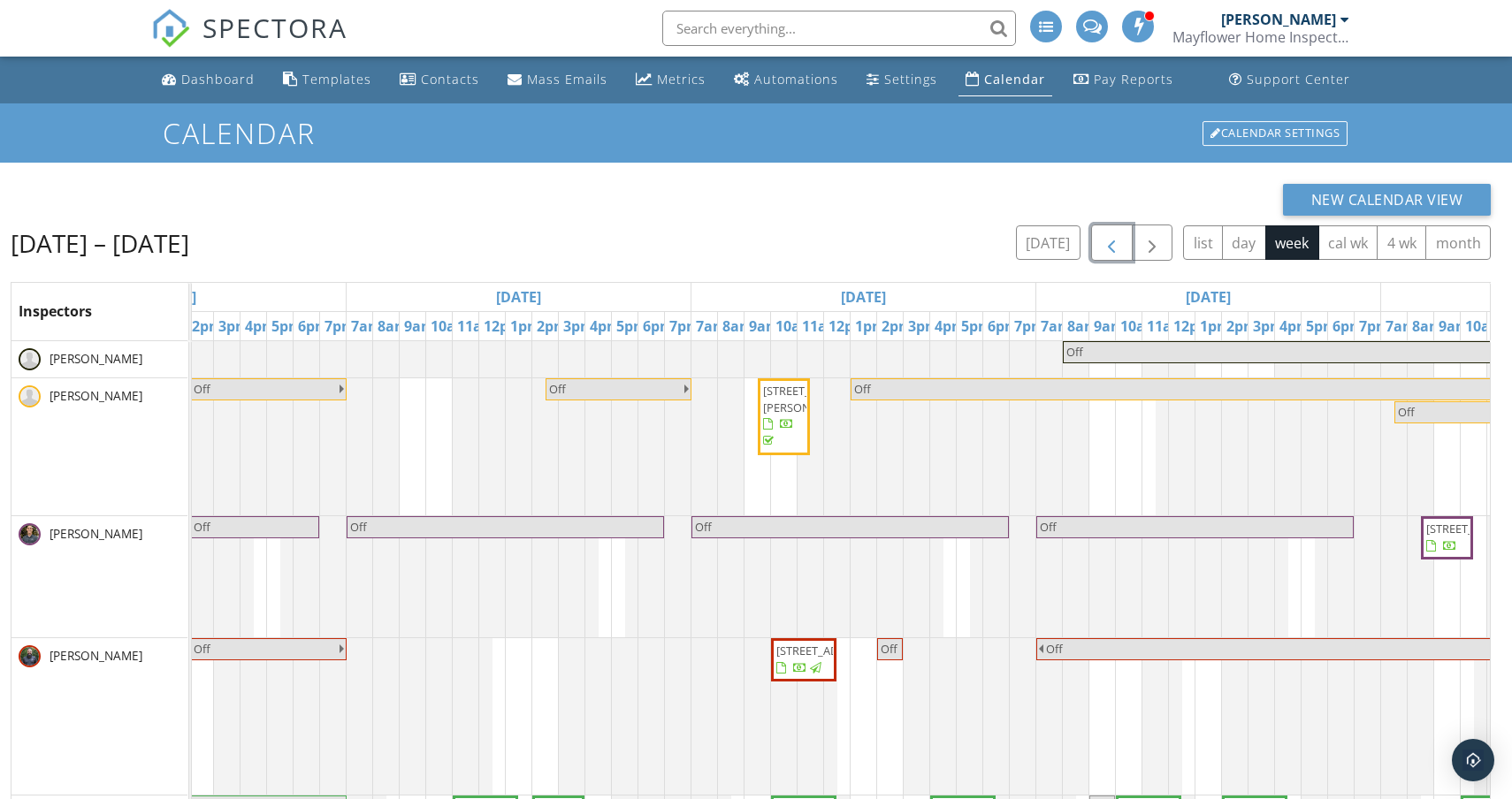
scroll to position [0, 1116]
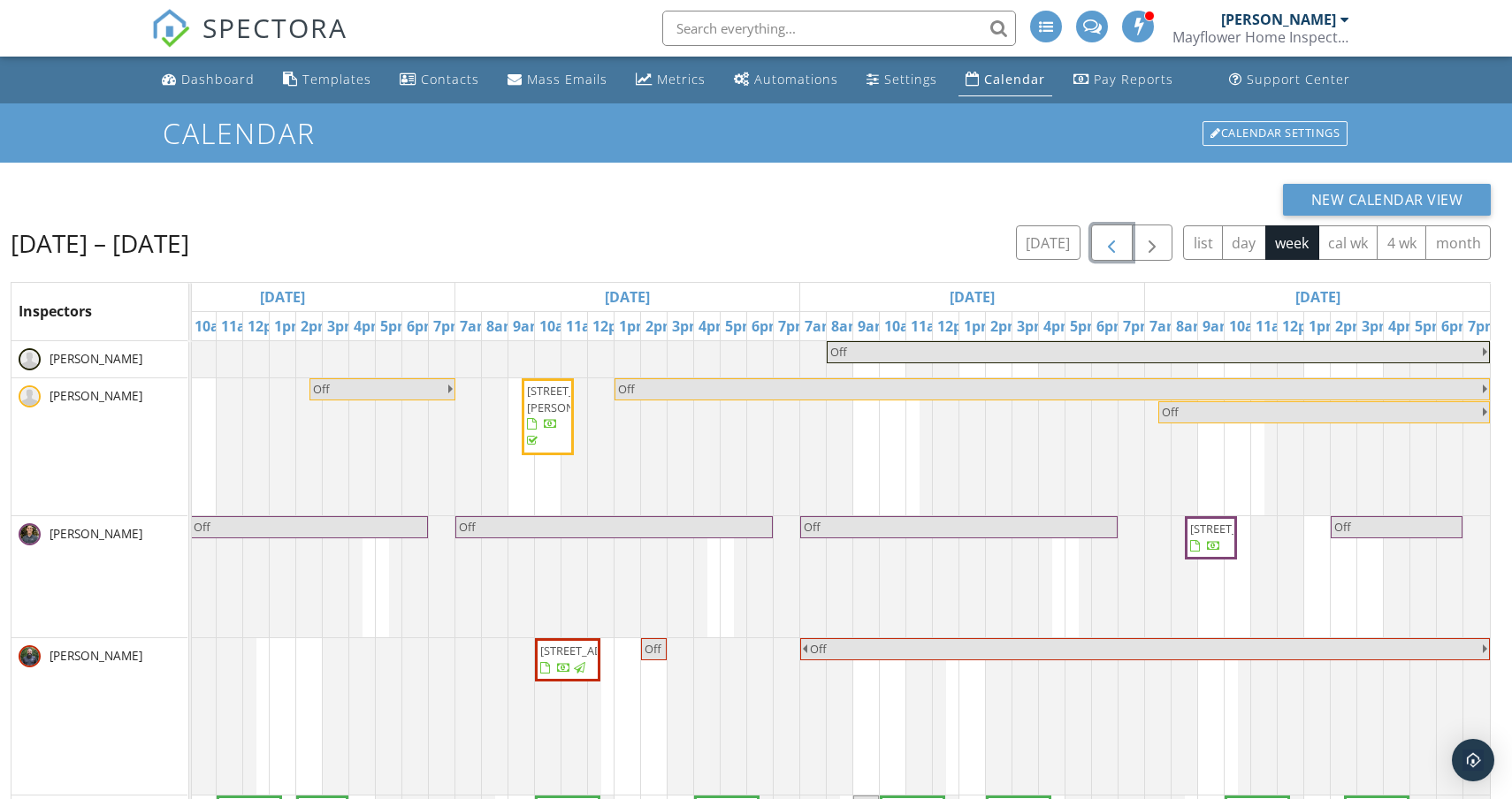
click at [546, 415] on span "[STREET_ADDRESS][PERSON_NAME]" at bounding box center [548, 416] width 45 height 68
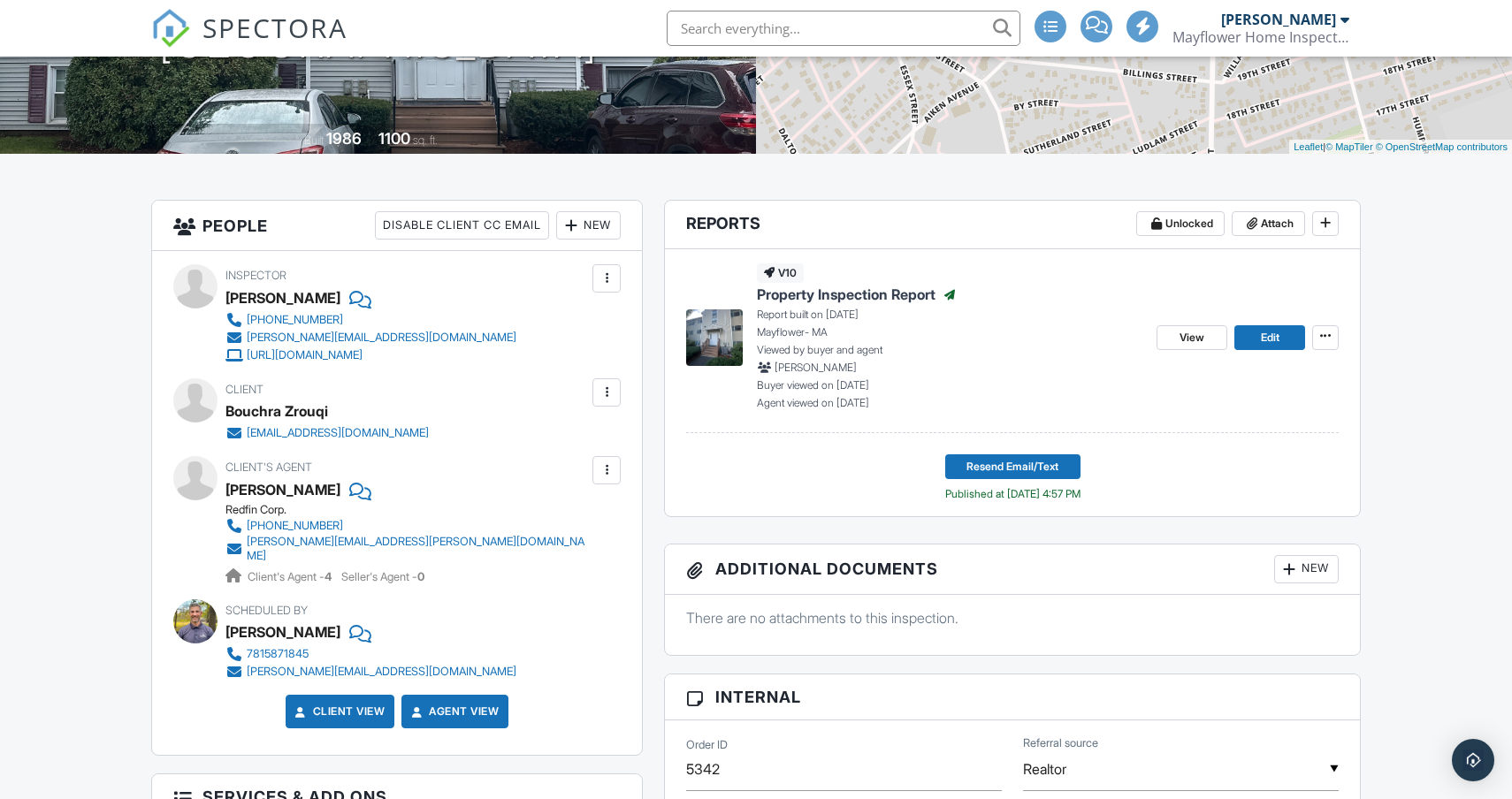
scroll to position [322, 0]
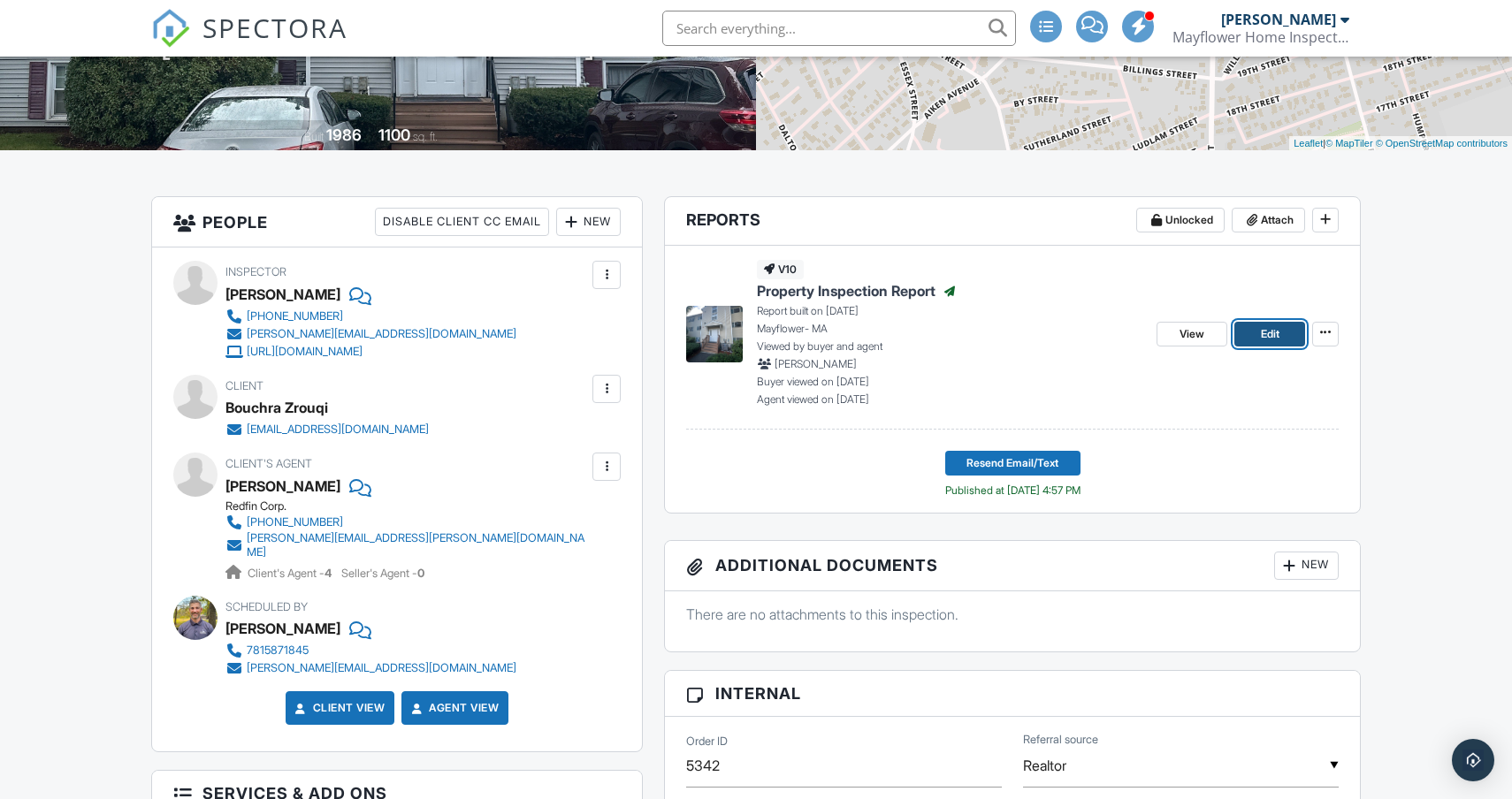
click at [1263, 336] on span "Edit" at bounding box center [1270, 334] width 19 height 18
